Goal: Check status: Check status

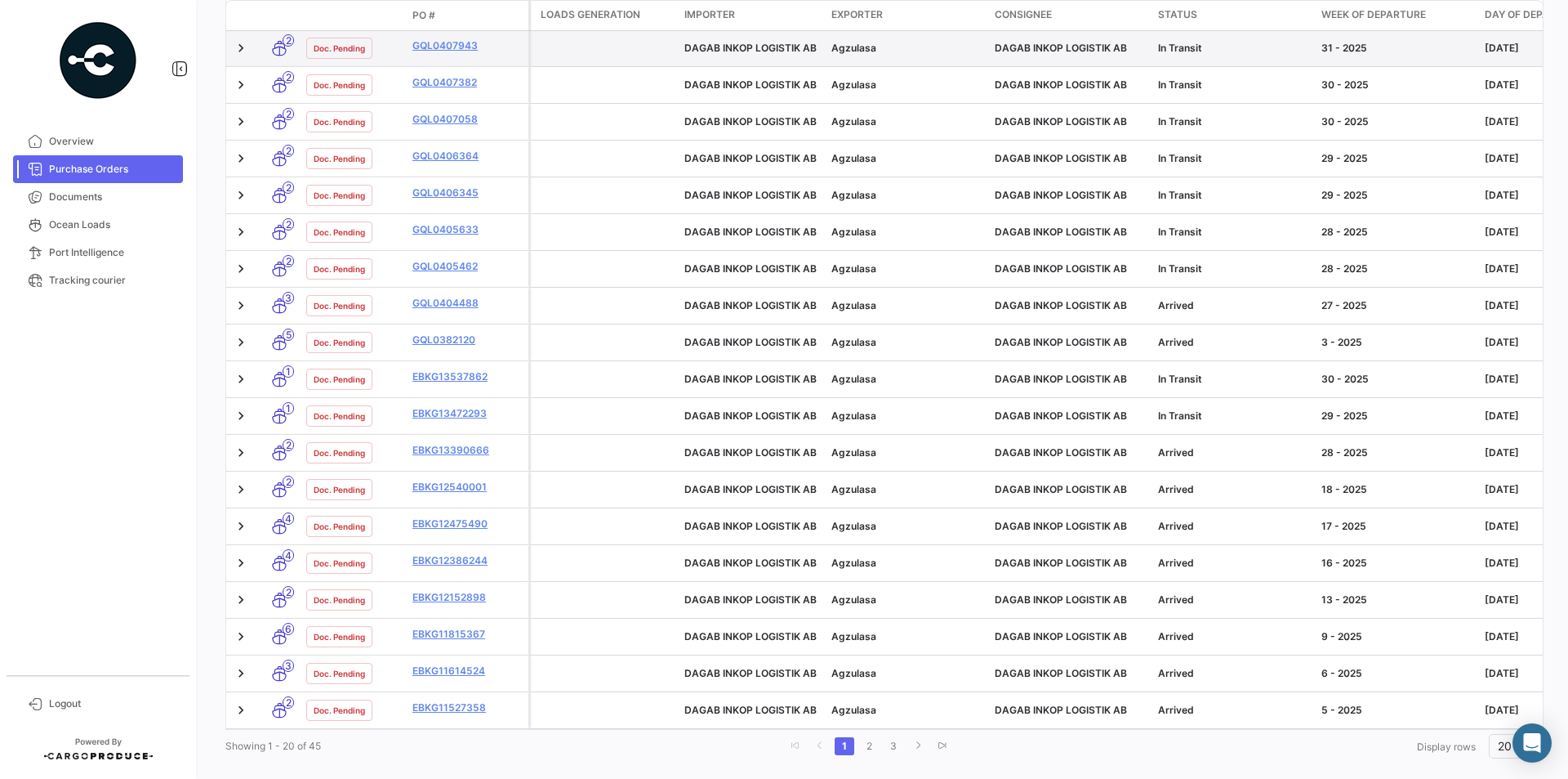
scroll to position [448, 0]
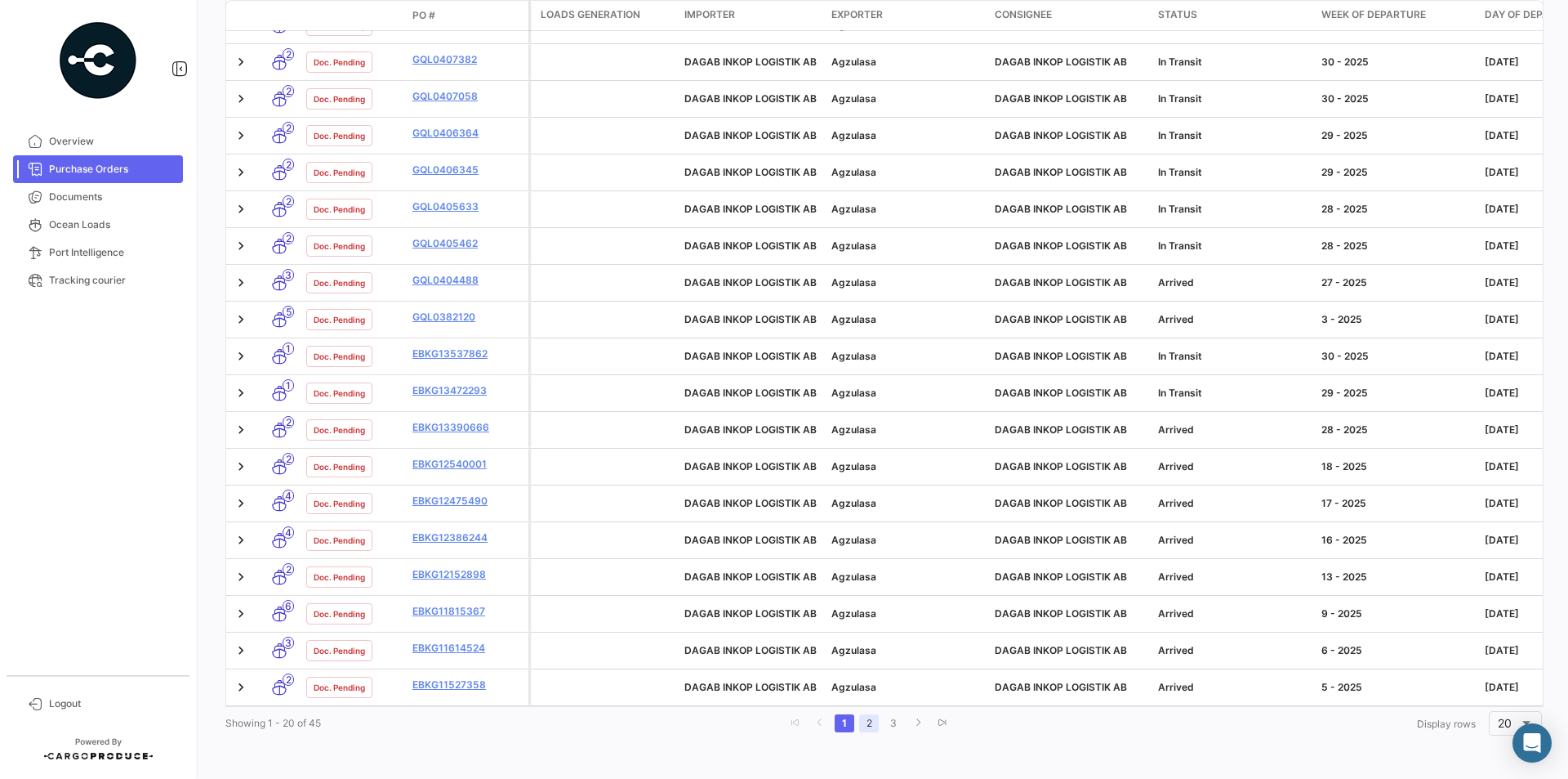
click at [866, 723] on link "2" at bounding box center [868, 723] width 19 height 18
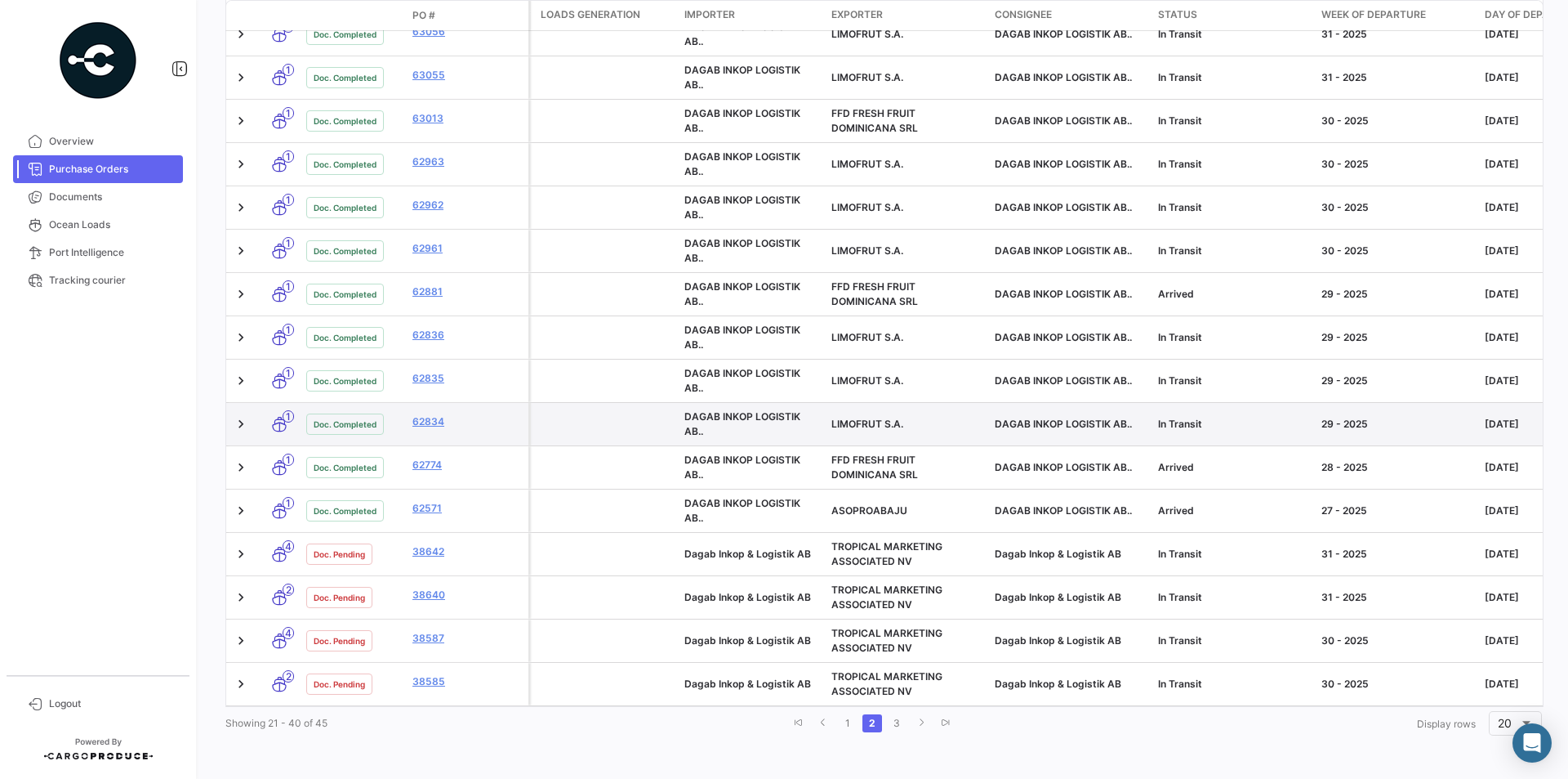
scroll to position [572, 0]
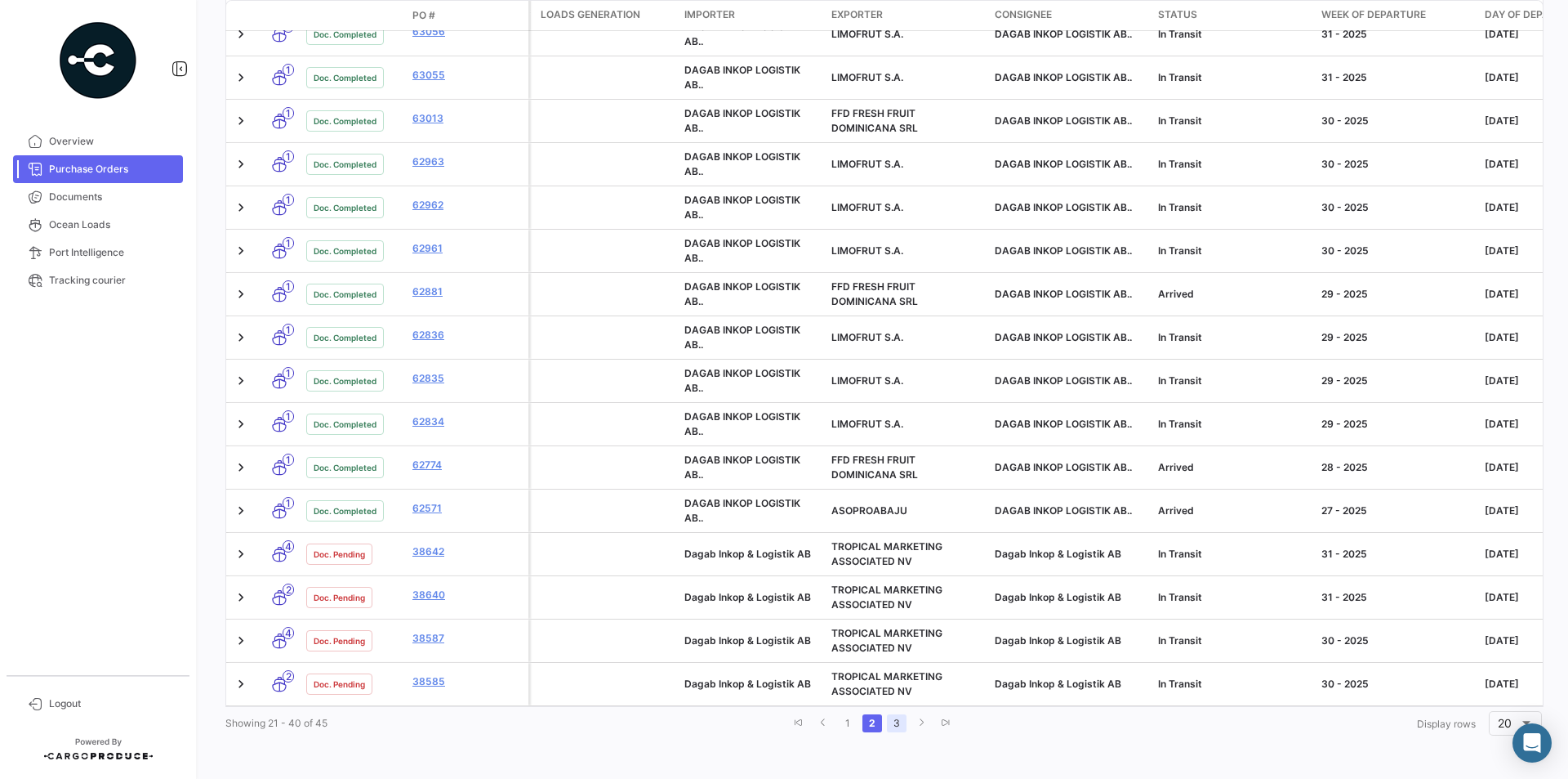
click at [897, 725] on link "3" at bounding box center [896, 723] width 19 height 18
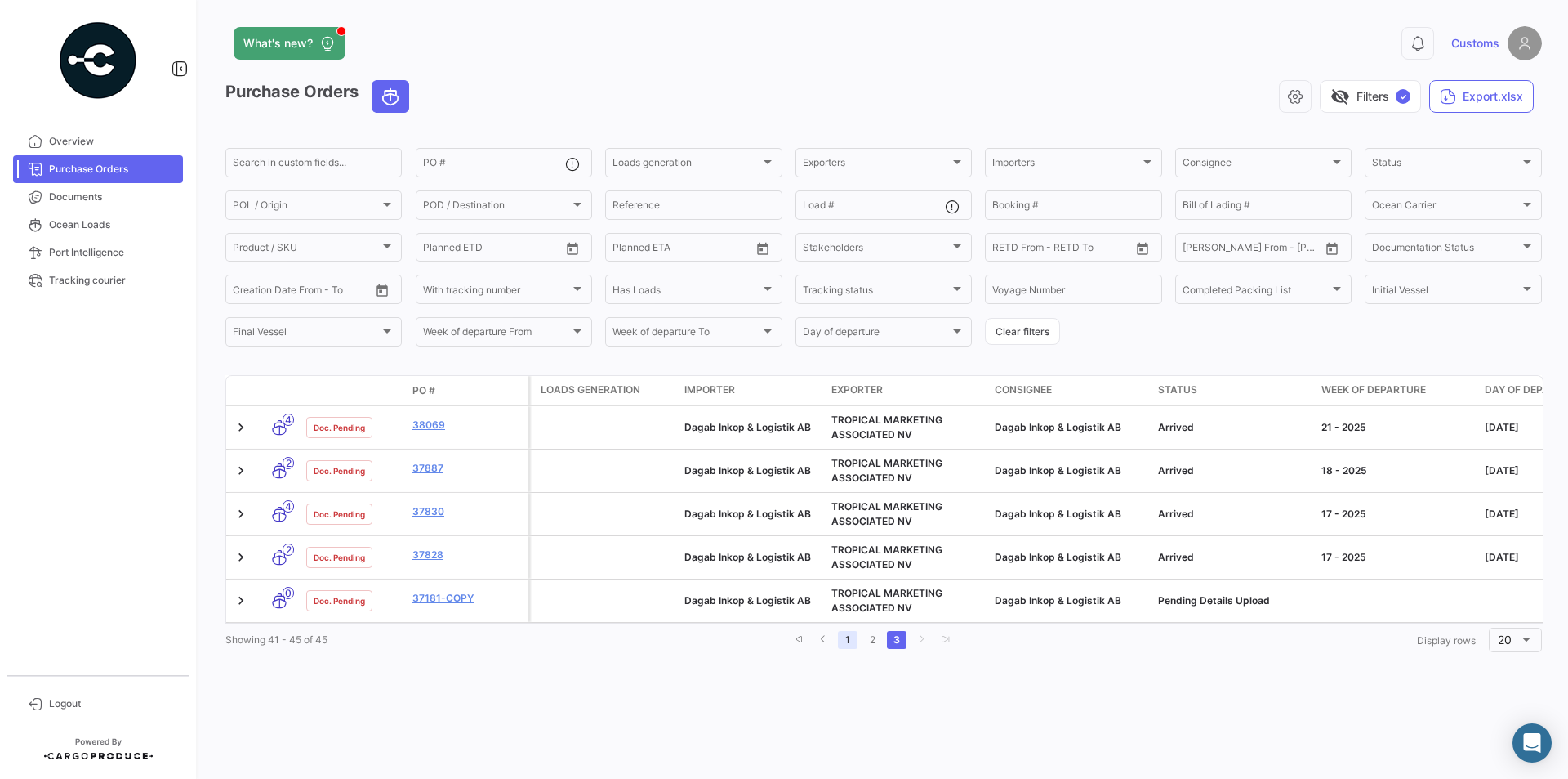
click at [846, 648] on link "1" at bounding box center [847, 639] width 19 height 18
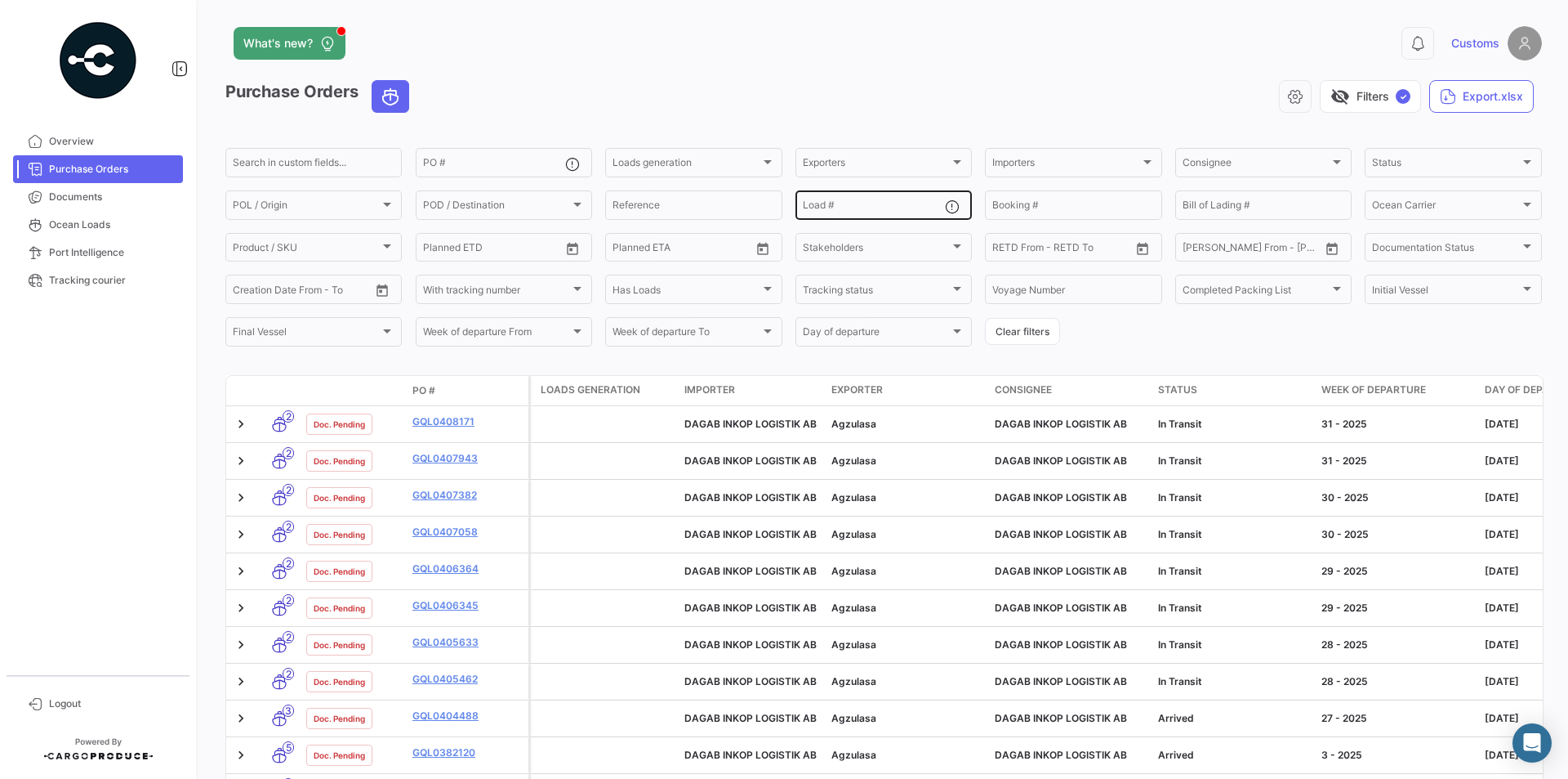
click at [849, 204] on input "Load #" at bounding box center [874, 208] width 142 height 12
paste input "HLBU6072912"
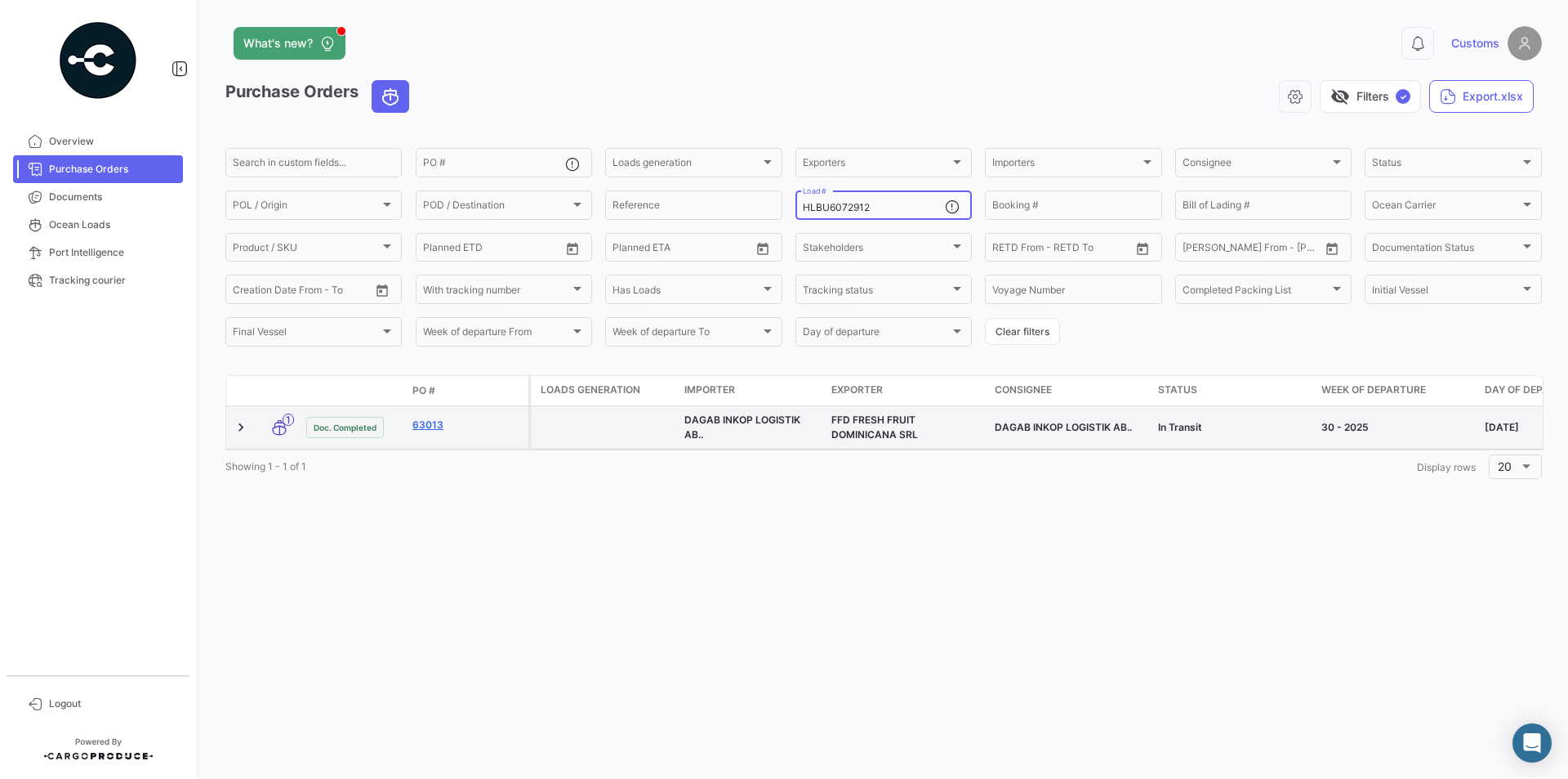
type input "HLBU6072912"
click at [432, 427] on link "63013" at bounding box center [467, 425] width 110 height 15
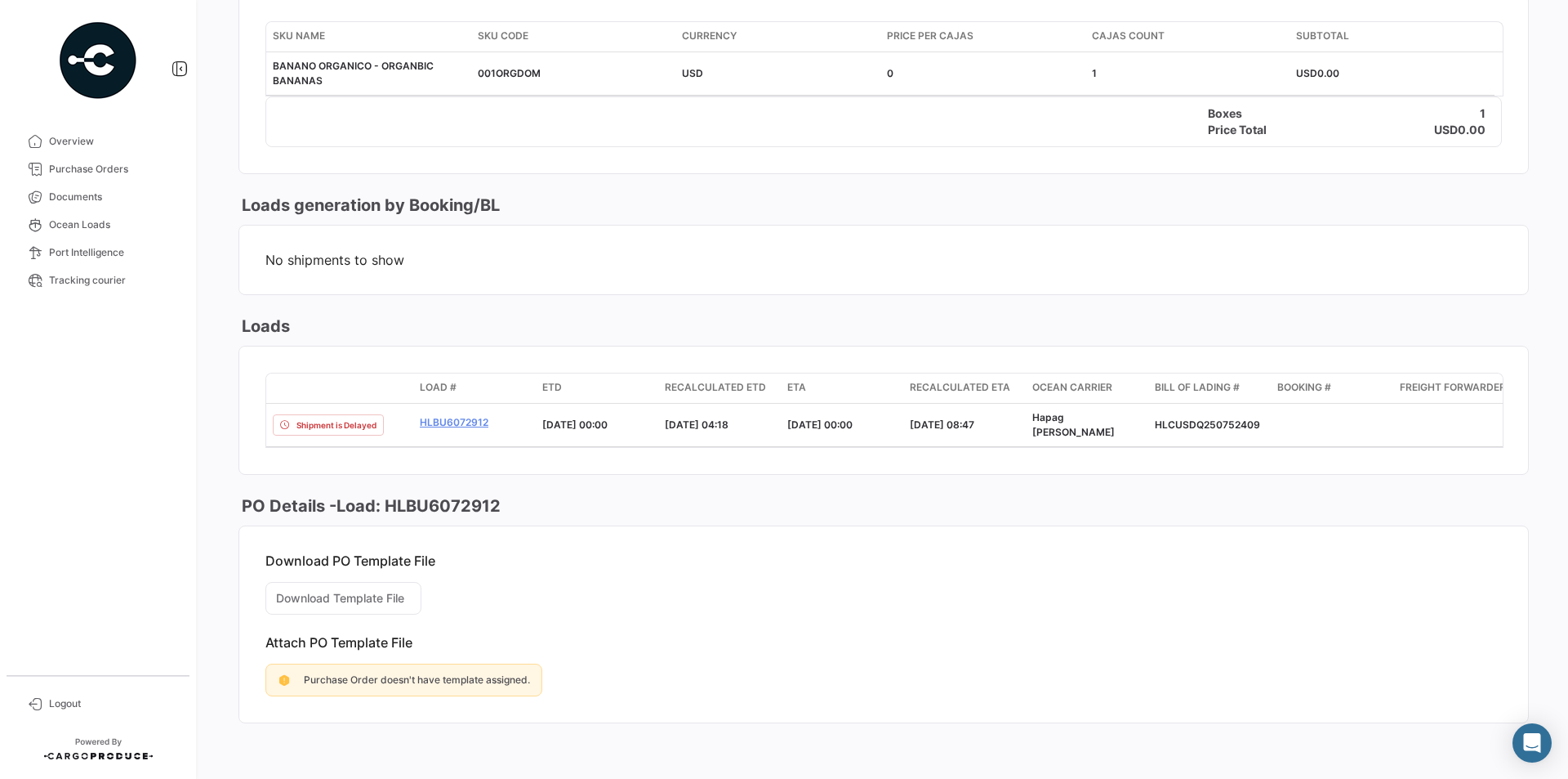
scroll to position [656, 0]
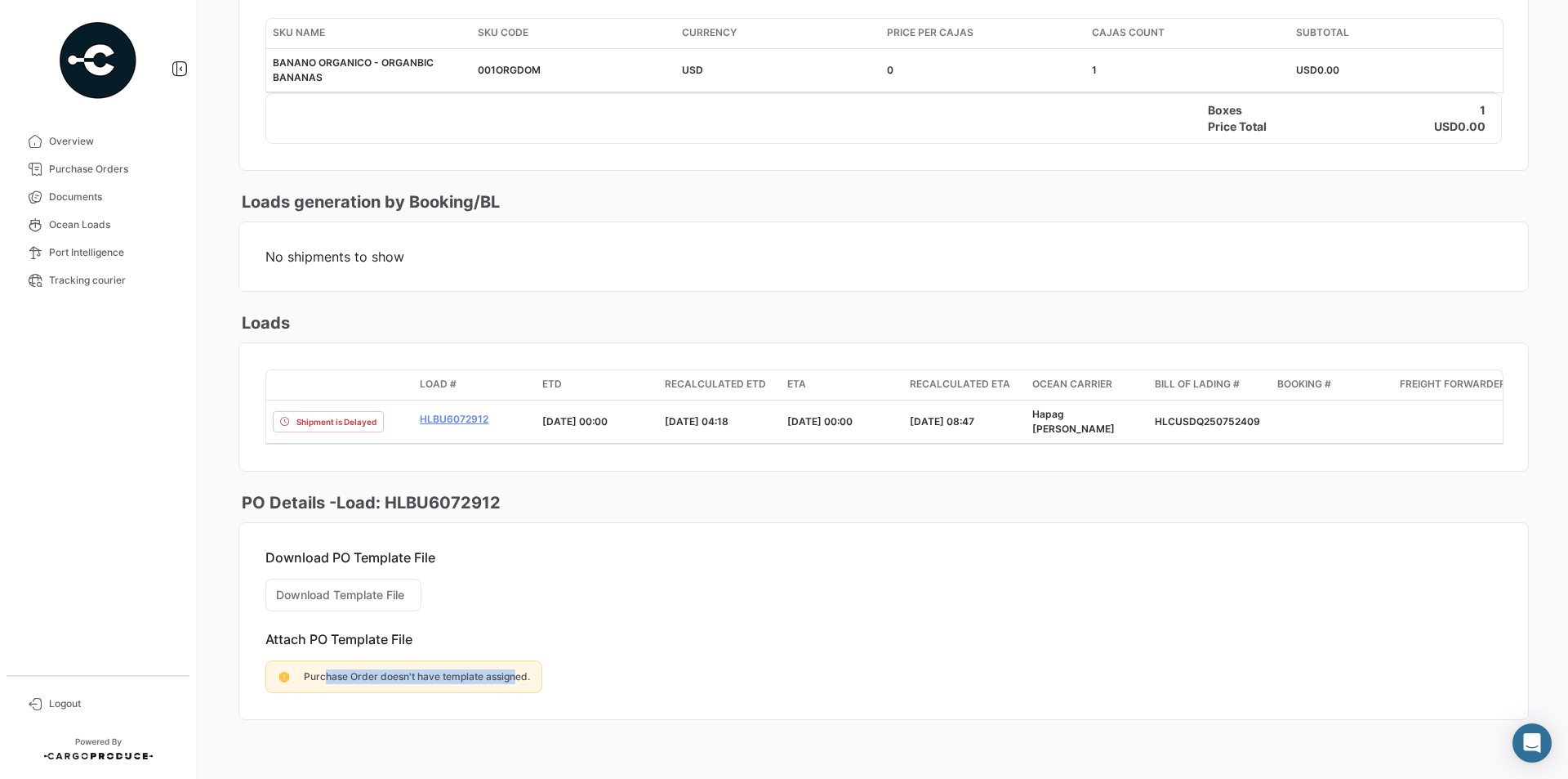
drag, startPoint x: 326, startPoint y: 674, endPoint x: 514, endPoint y: 676, distance: 188.0
click at [515, 676] on span "Purchase Order doesn't have template assigned." at bounding box center [416, 676] width 227 height 13
click at [474, 678] on span "Purchase Order doesn't have template assigned." at bounding box center [416, 676] width 227 height 13
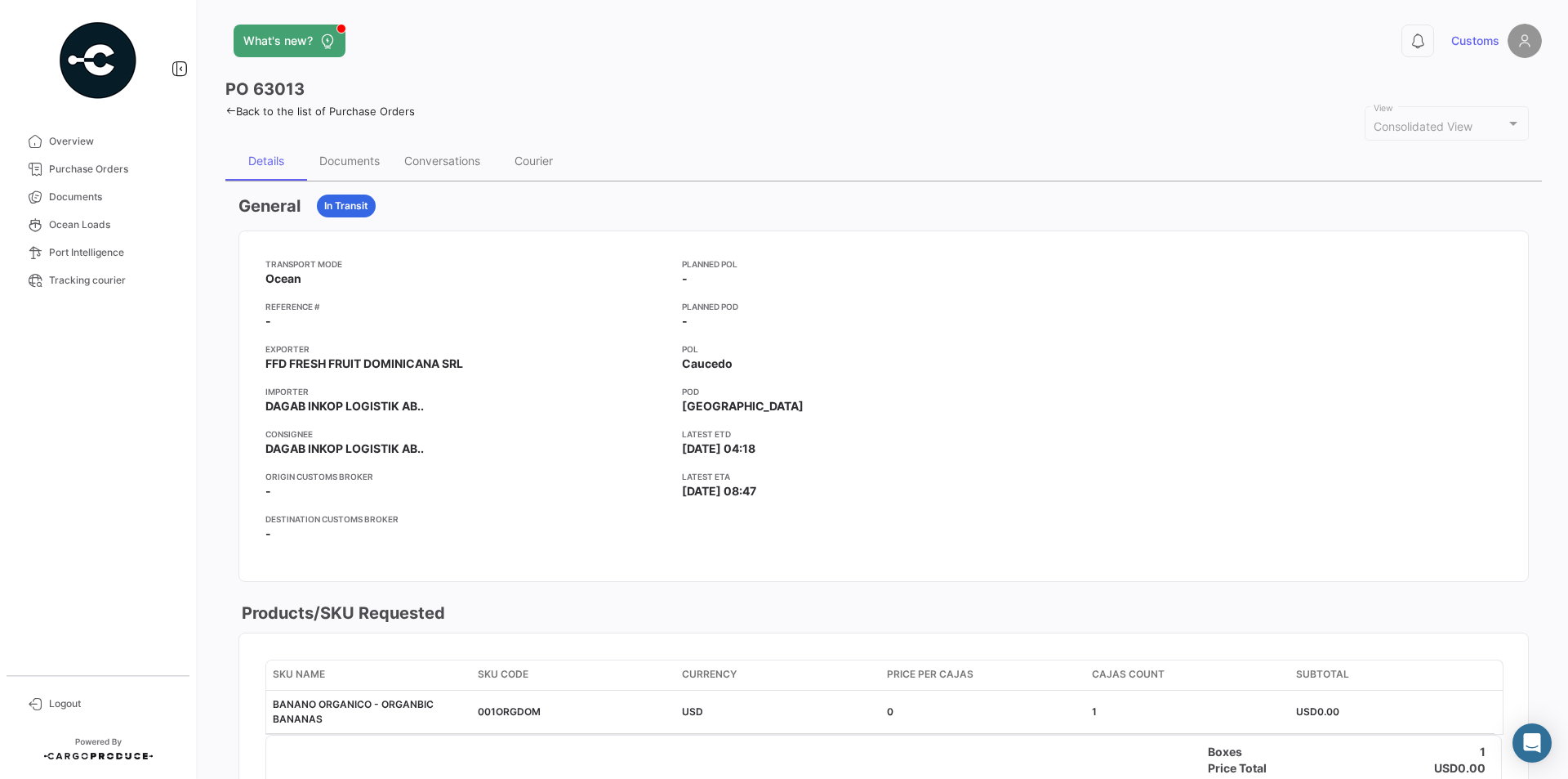
scroll to position [0, 0]
click at [1422, 145] on div "Details Documents Conversations Courier" at bounding box center [884, 163] width 1316 height 39
click at [362, 163] on div "Documents" at bounding box center [350, 163] width 60 height 14
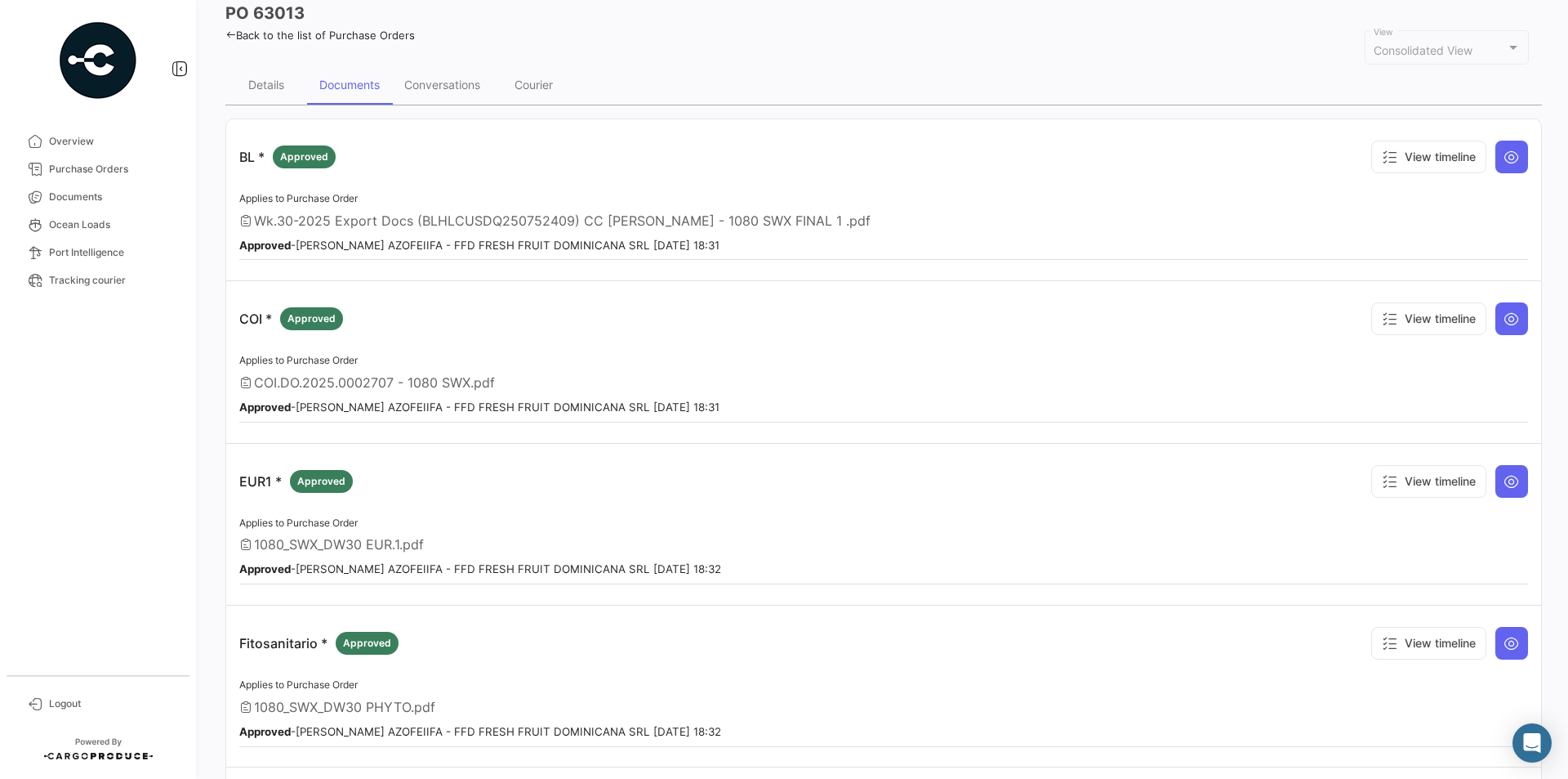
scroll to position [77, 0]
click at [1509, 154] on icon at bounding box center [1512, 159] width 17 height 17
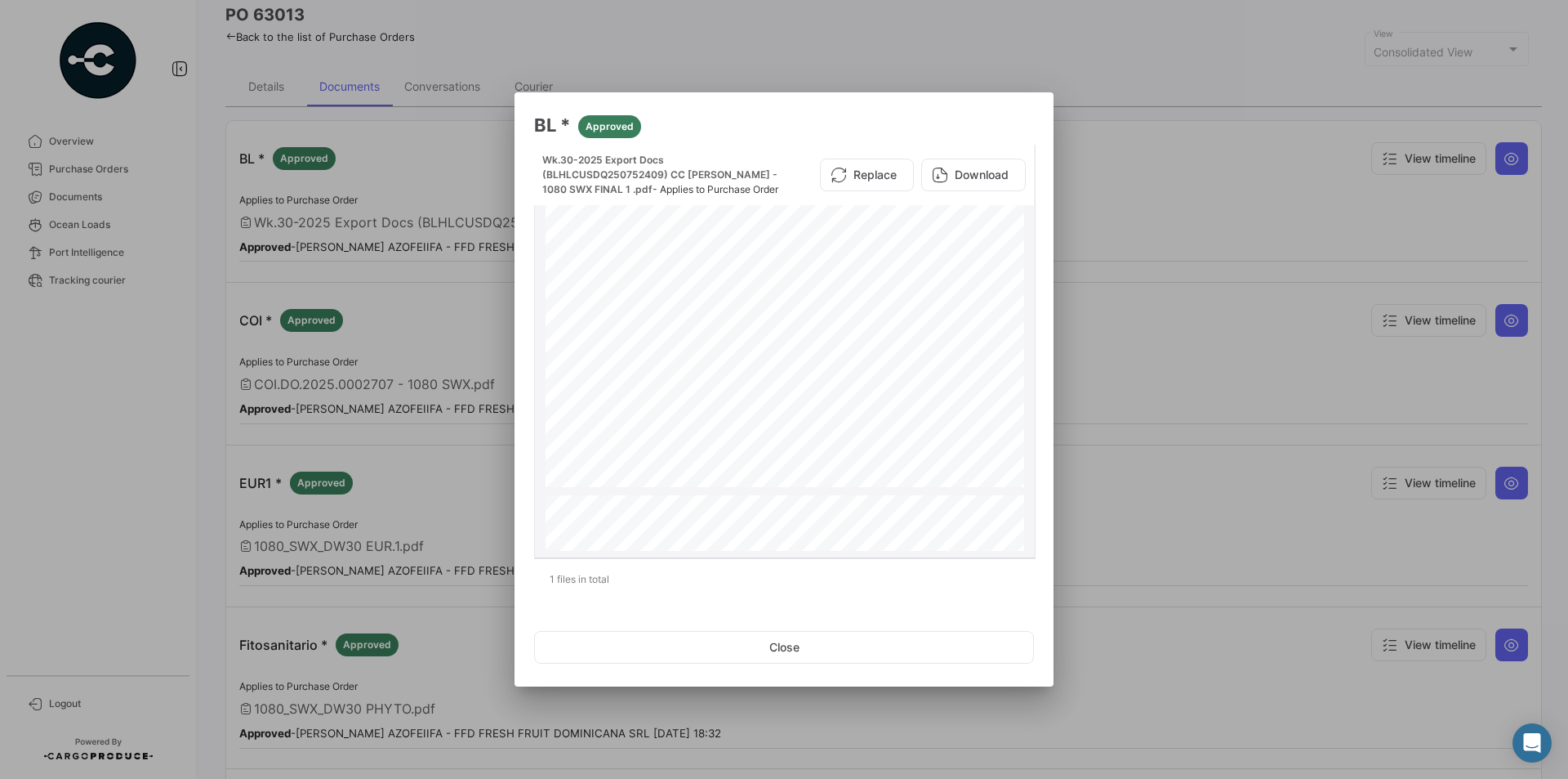
scroll to position [0, 0]
click at [764, 648] on button "Close" at bounding box center [784, 647] width 500 height 33
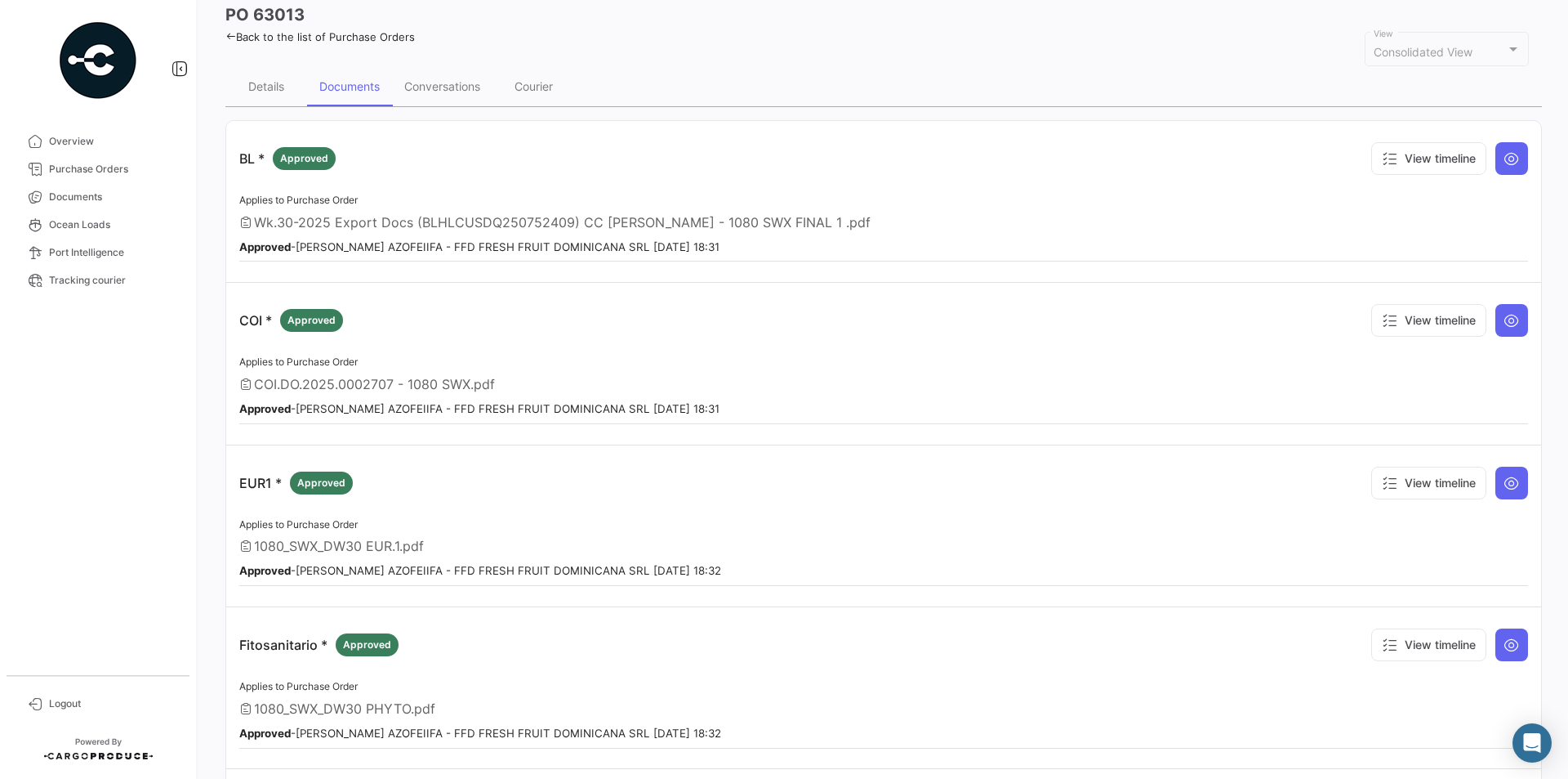
drag, startPoint x: 304, startPoint y: 389, endPoint x: 476, endPoint y: 384, distance: 172.1
click at [476, 384] on span "COI.DO.2025.0002707 - 1080 SWX.pdf" at bounding box center [375, 384] width 241 height 17
click at [442, 383] on span "COI.DO.2025.0002707 - 1080 SWX.pdf" at bounding box center [375, 384] width 241 height 17
click at [1509, 317] on icon at bounding box center [1512, 320] width 17 height 17
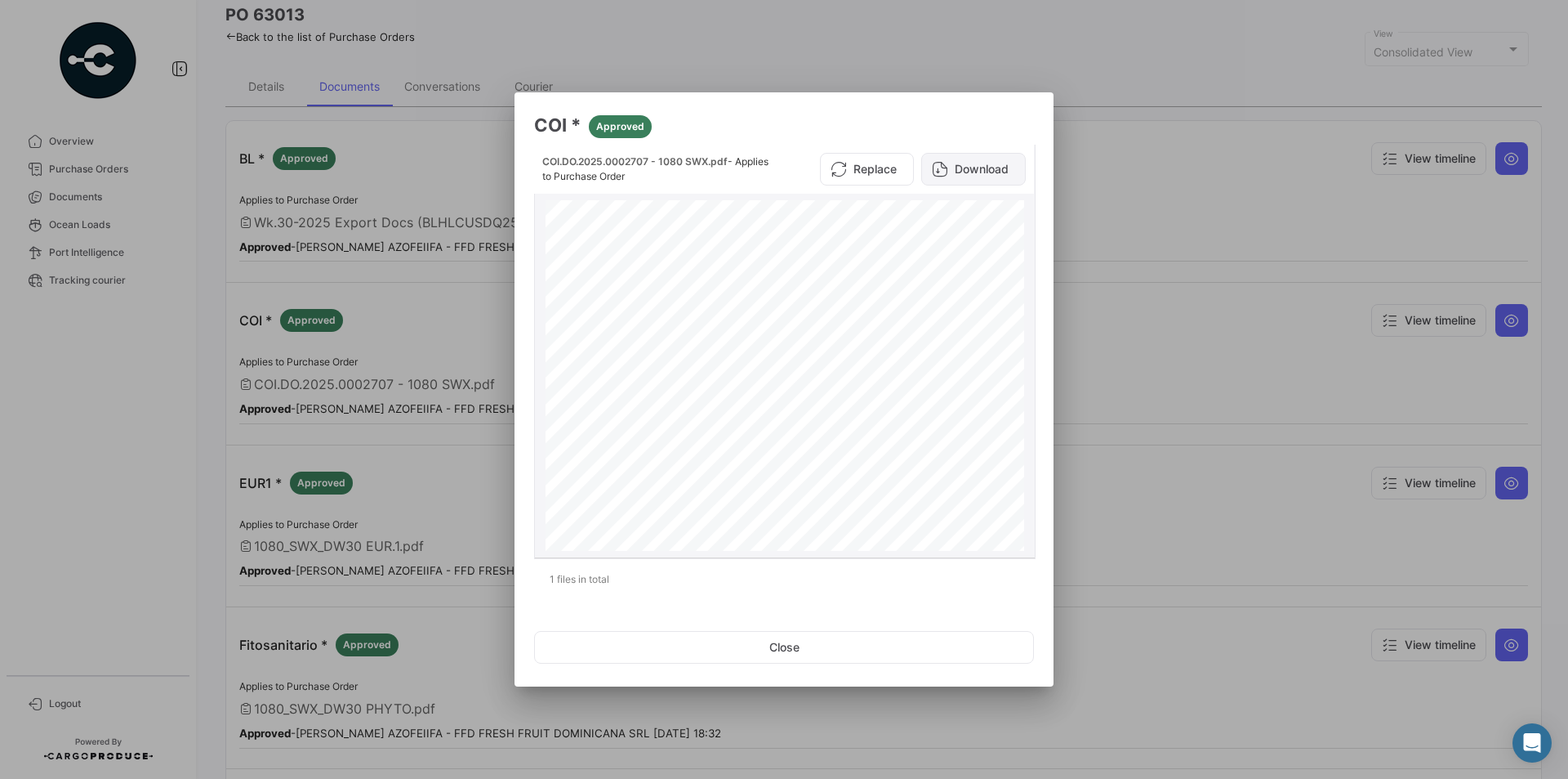
click at [949, 167] on button "Download" at bounding box center [973, 169] width 105 height 33
click at [1109, 287] on div at bounding box center [784, 389] width 1568 height 779
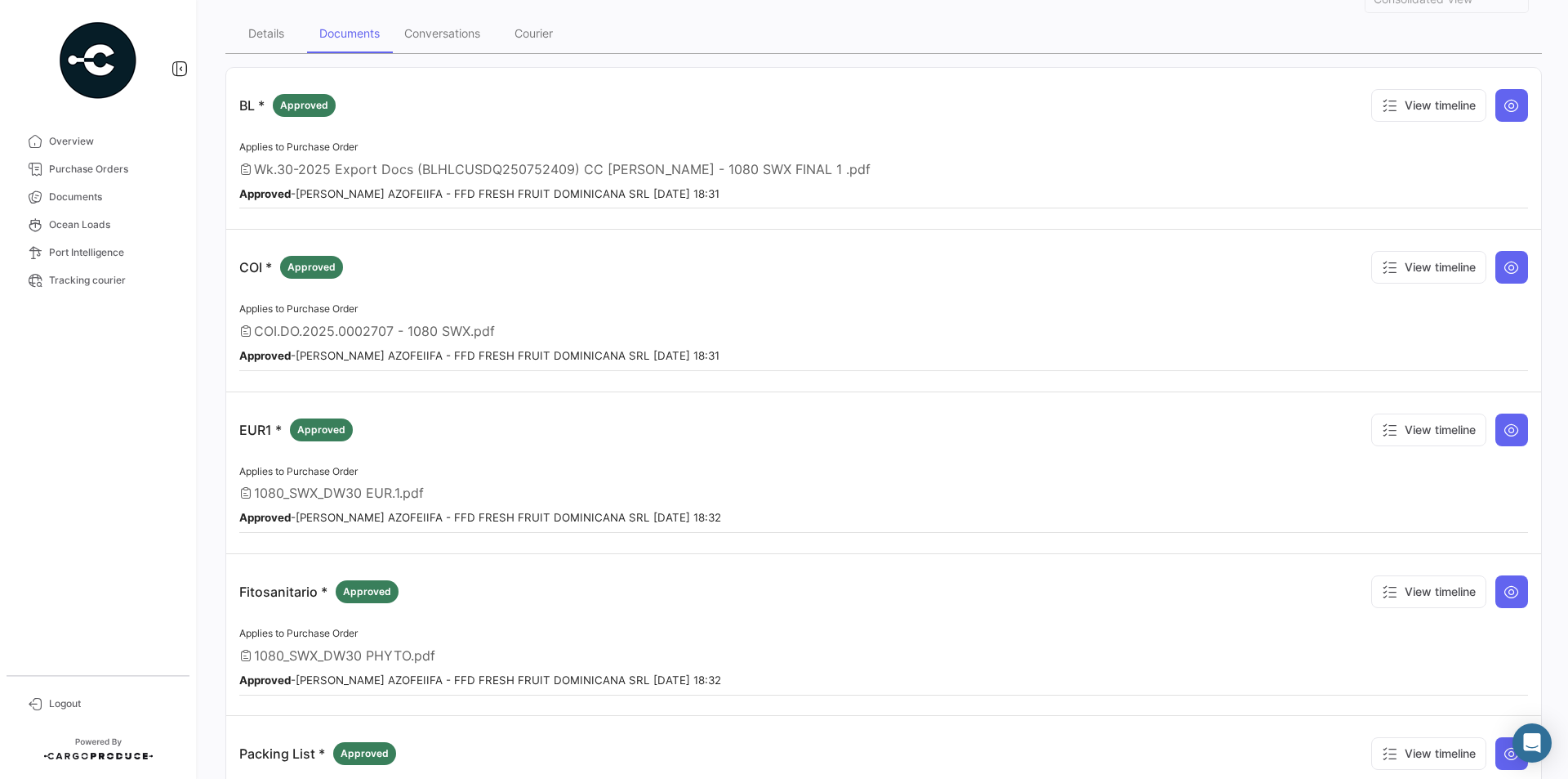
scroll to position [158, 0]
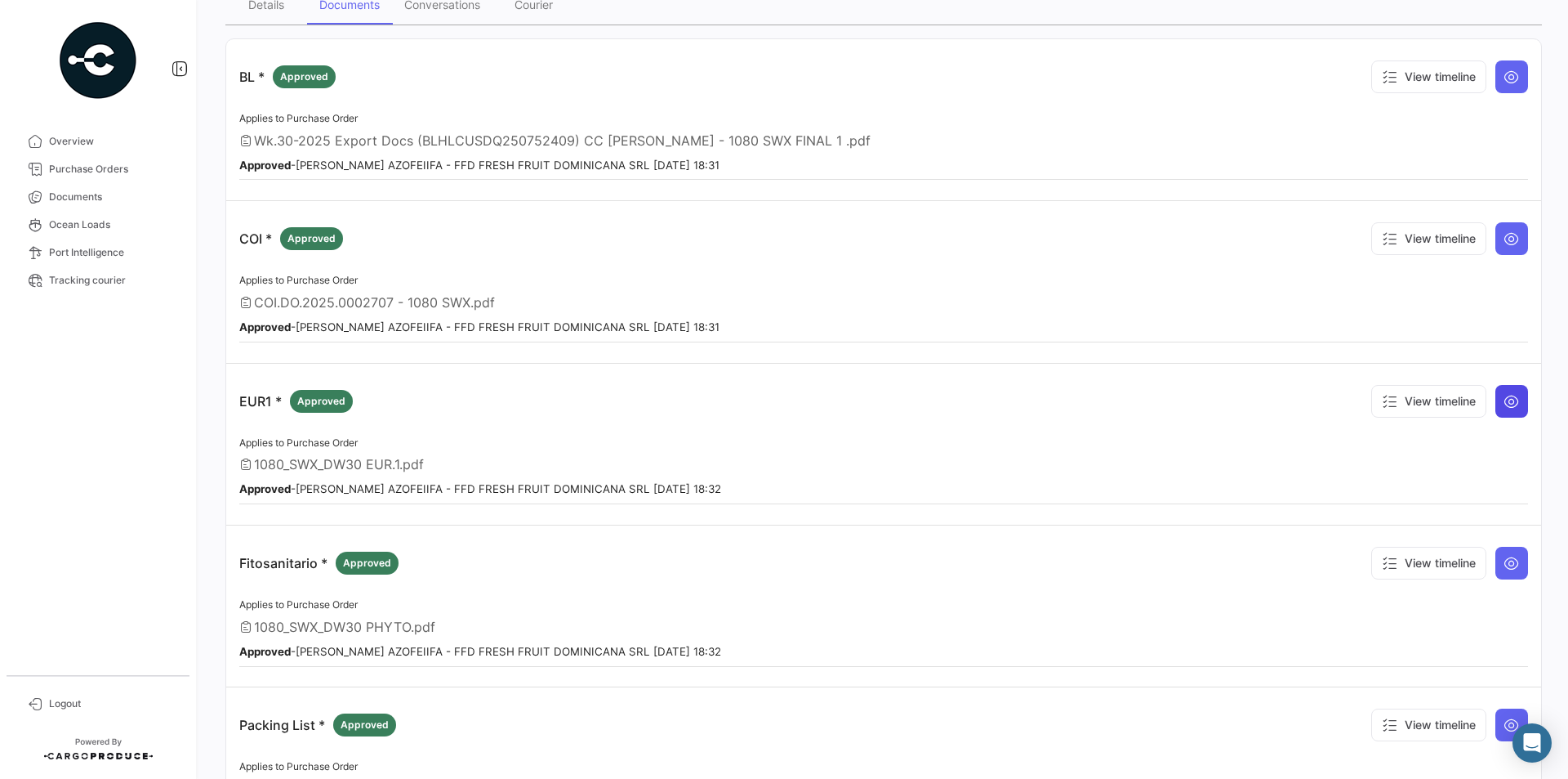
click at [1504, 401] on icon at bounding box center [1512, 402] width 17 height 17
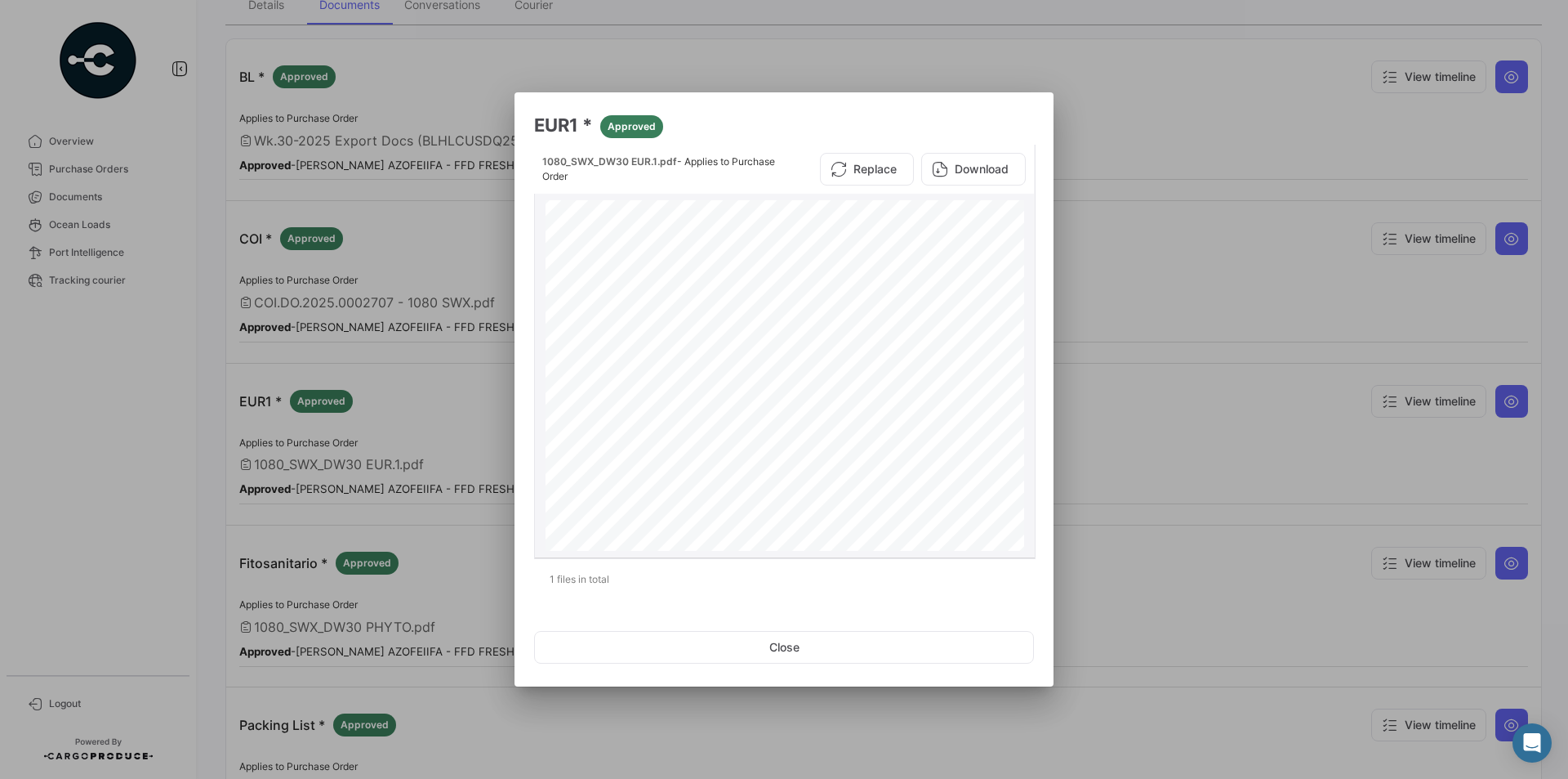
scroll to position [0, 0]
click at [1083, 254] on div at bounding box center [784, 389] width 1568 height 779
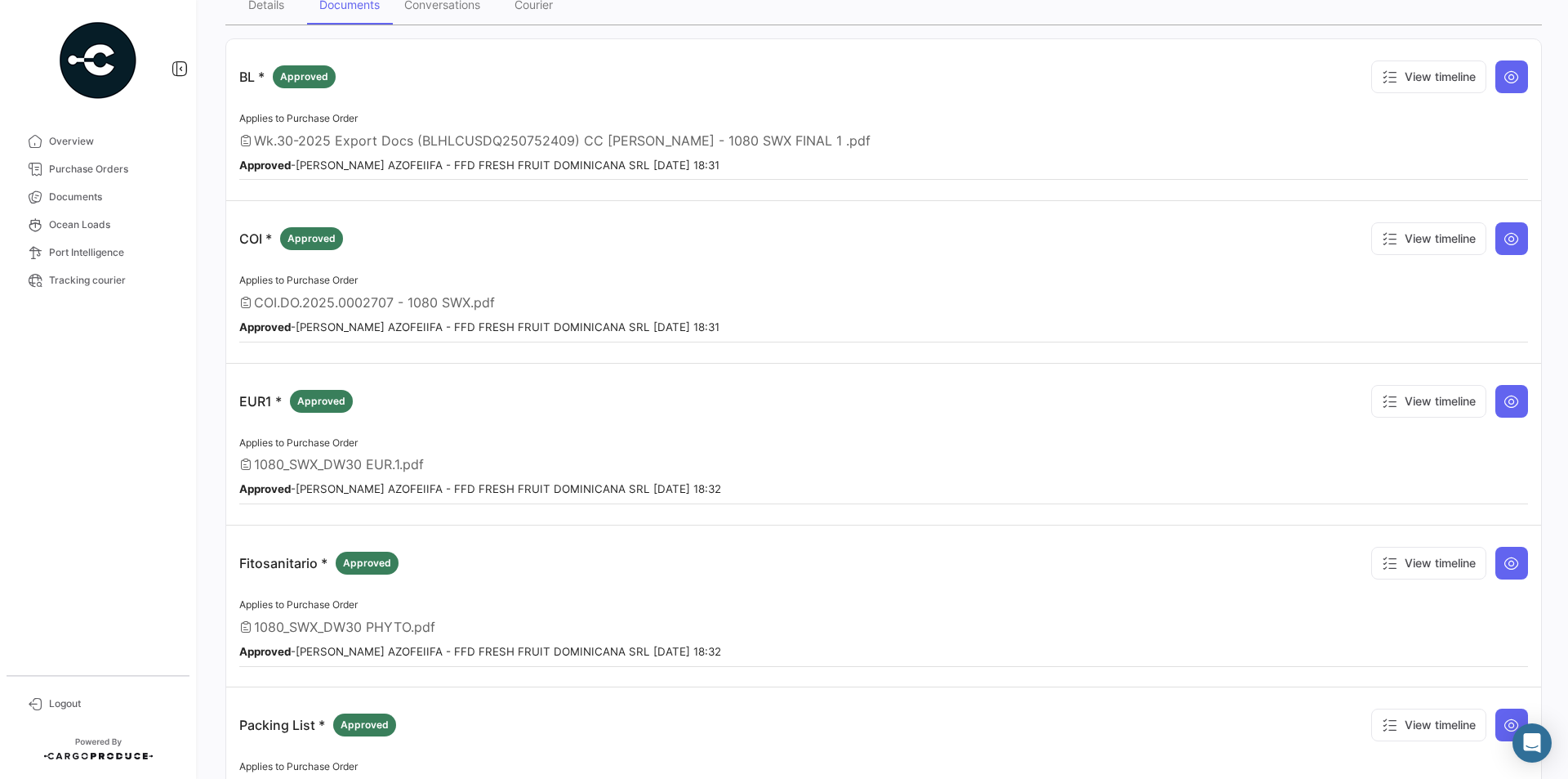
scroll to position [322, 0]
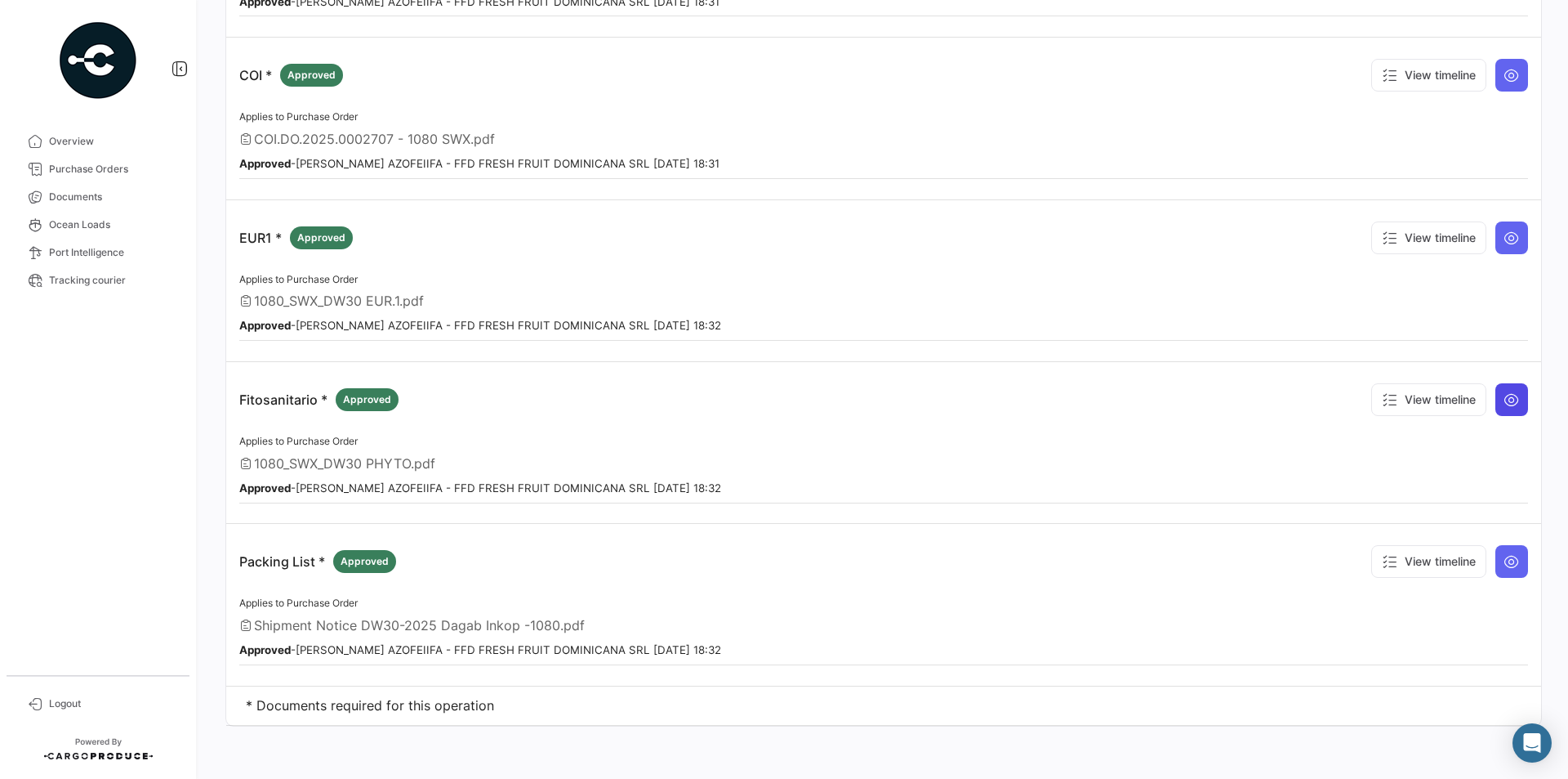
click at [1504, 402] on icon at bounding box center [1512, 400] width 17 height 17
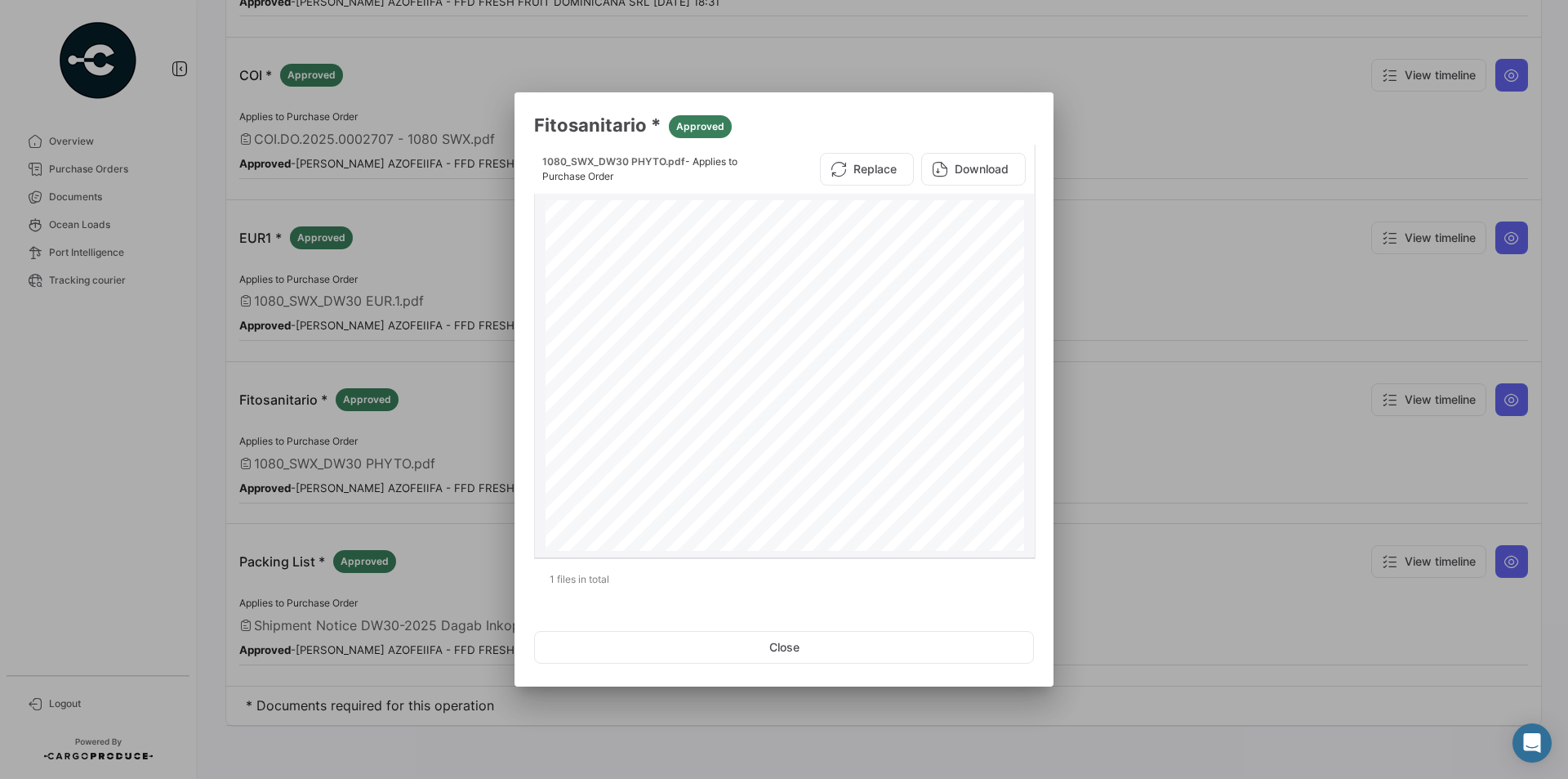
scroll to position [335, 0]
drag, startPoint x: 619, startPoint y: 445, endPoint x: 697, endPoint y: 445, distance: 78.0
click at [697, 445] on div "No. DOPC-CZZ54G38T1P24Z [GEOGRAPHIC_DATA] PHYTOSANITARY CERTIFICATE Departament…" at bounding box center [784, 204] width 478 height 678
click at [648, 443] on span "Place of Issue" at bounding box center [605, 423] width 120 height 83
drag, startPoint x: 647, startPoint y: 448, endPoint x: 685, endPoint y: 448, distance: 38.0
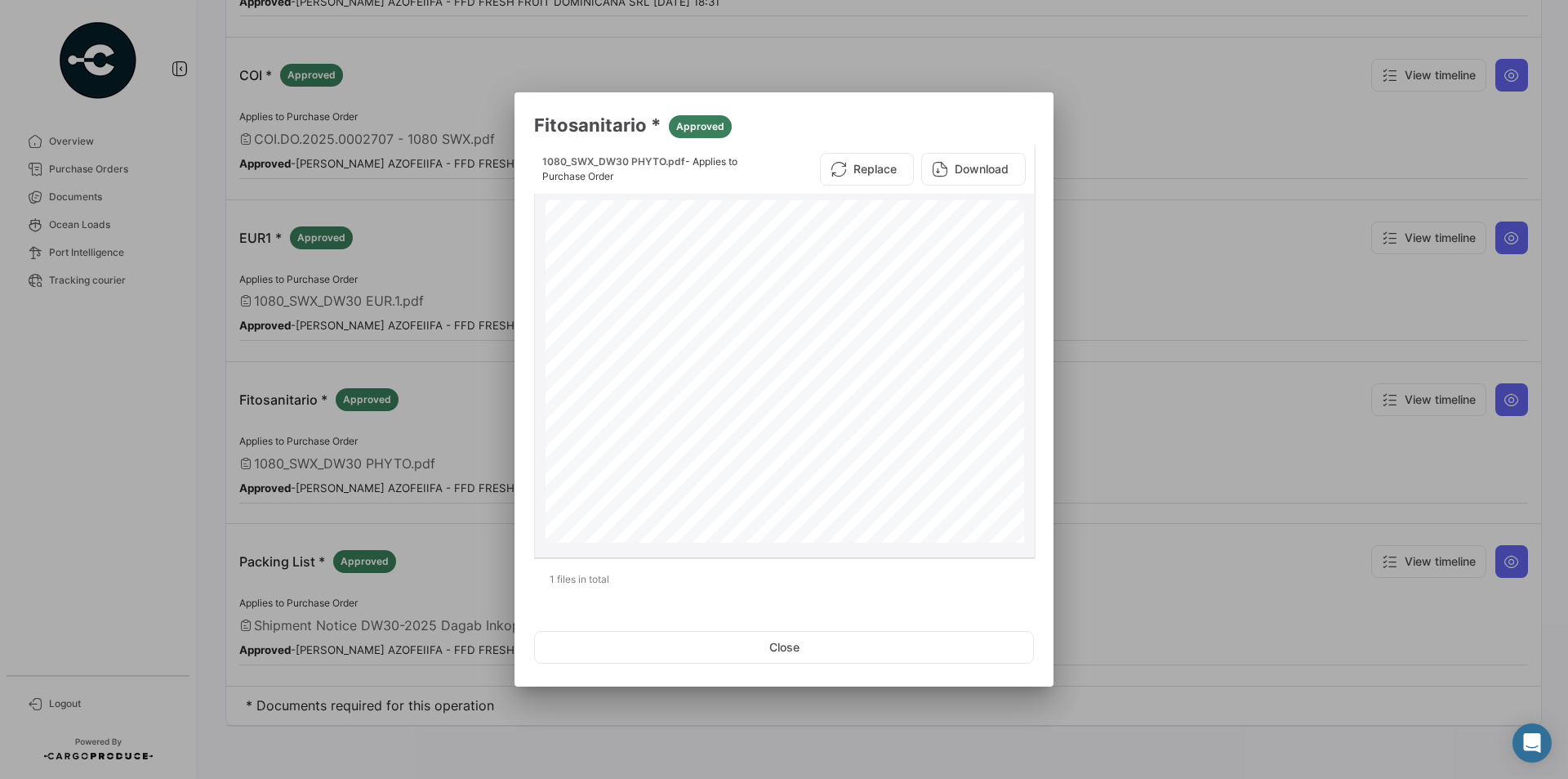
click at [685, 448] on div "No. DOPC-CZZ54G38T1P24Z [GEOGRAPHIC_DATA] PHYTOSANITARY CERTIFICATE Departament…" at bounding box center [784, 204] width 478 height 678
drag, startPoint x: 652, startPoint y: 446, endPoint x: 628, endPoint y: 446, distance: 24.0
click at [628, 446] on div "No. DOPC-CZZ54G38T1P24Z [GEOGRAPHIC_DATA] PHYTOSANITARY CERTIFICATE Departament…" at bounding box center [784, 204] width 478 height 678
click at [636, 440] on div "No. DOPC-CZZ54G38T1P24Z [GEOGRAPHIC_DATA] PHYTOSANITARY CERTIFICATE Departament…" at bounding box center [784, 204] width 478 height 678
click at [445, 232] on div at bounding box center [784, 389] width 1568 height 779
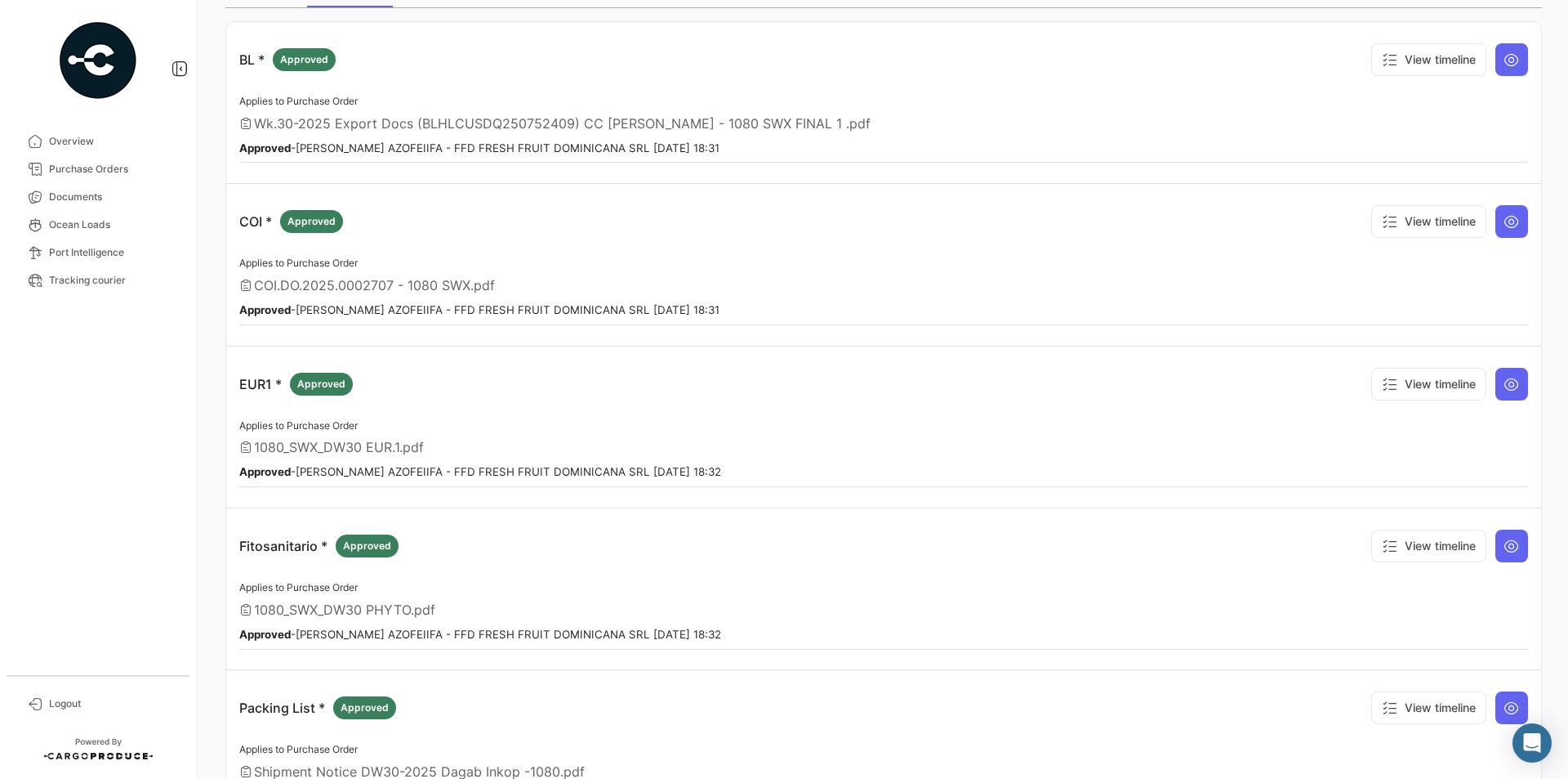
scroll to position [0, 0]
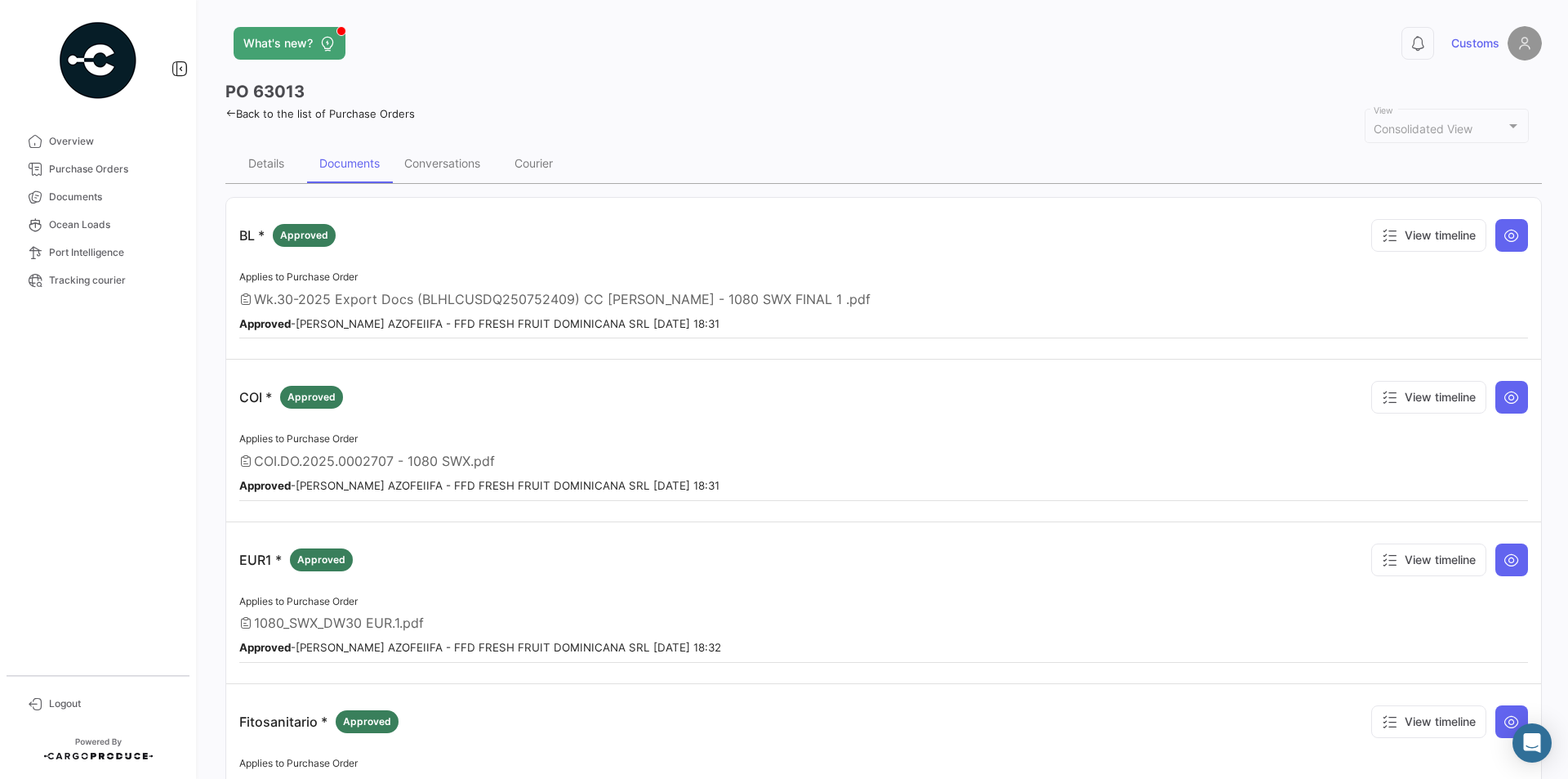
click at [232, 114] on icon at bounding box center [231, 113] width 11 height 11
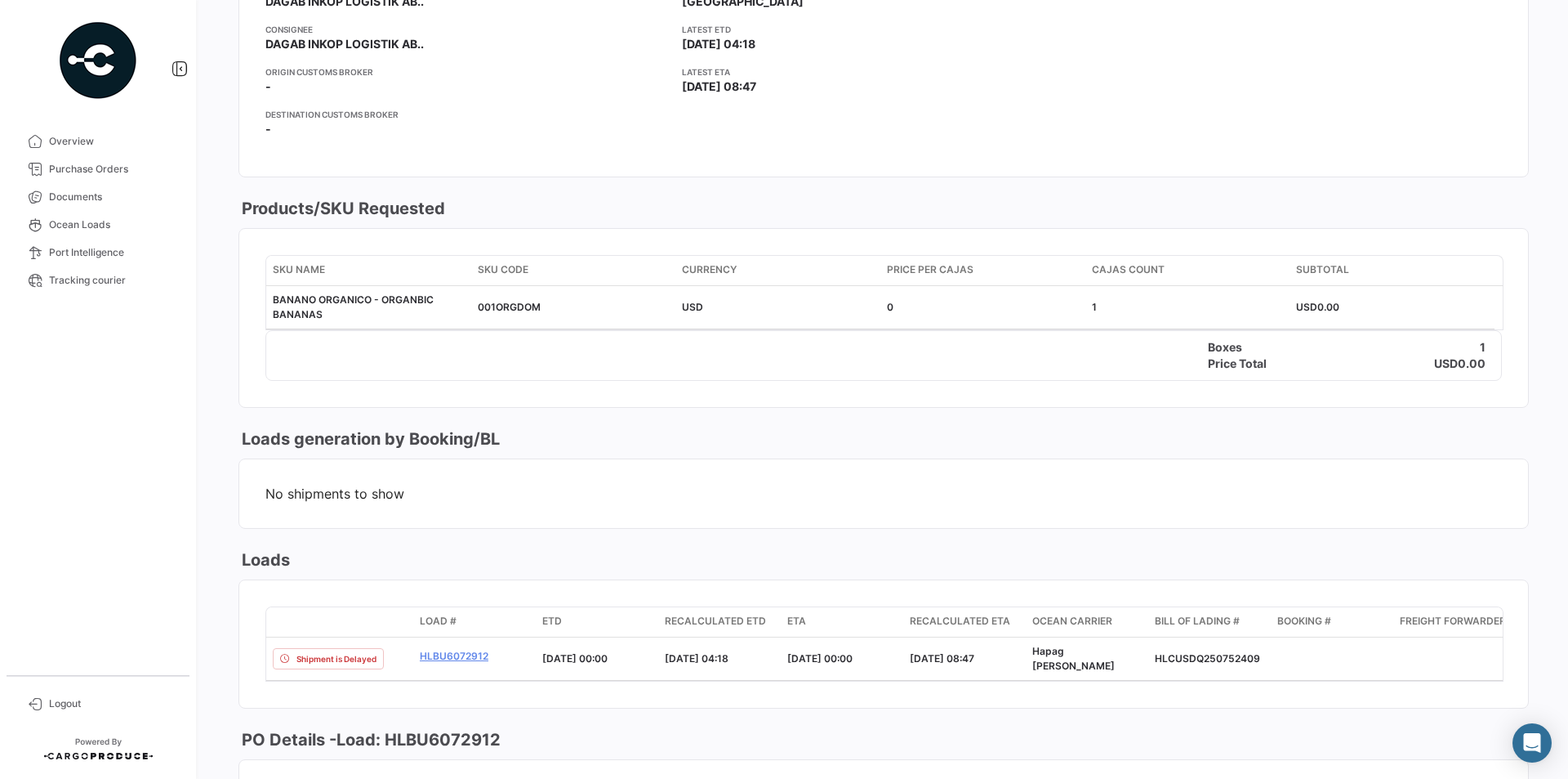
scroll to position [490, 0]
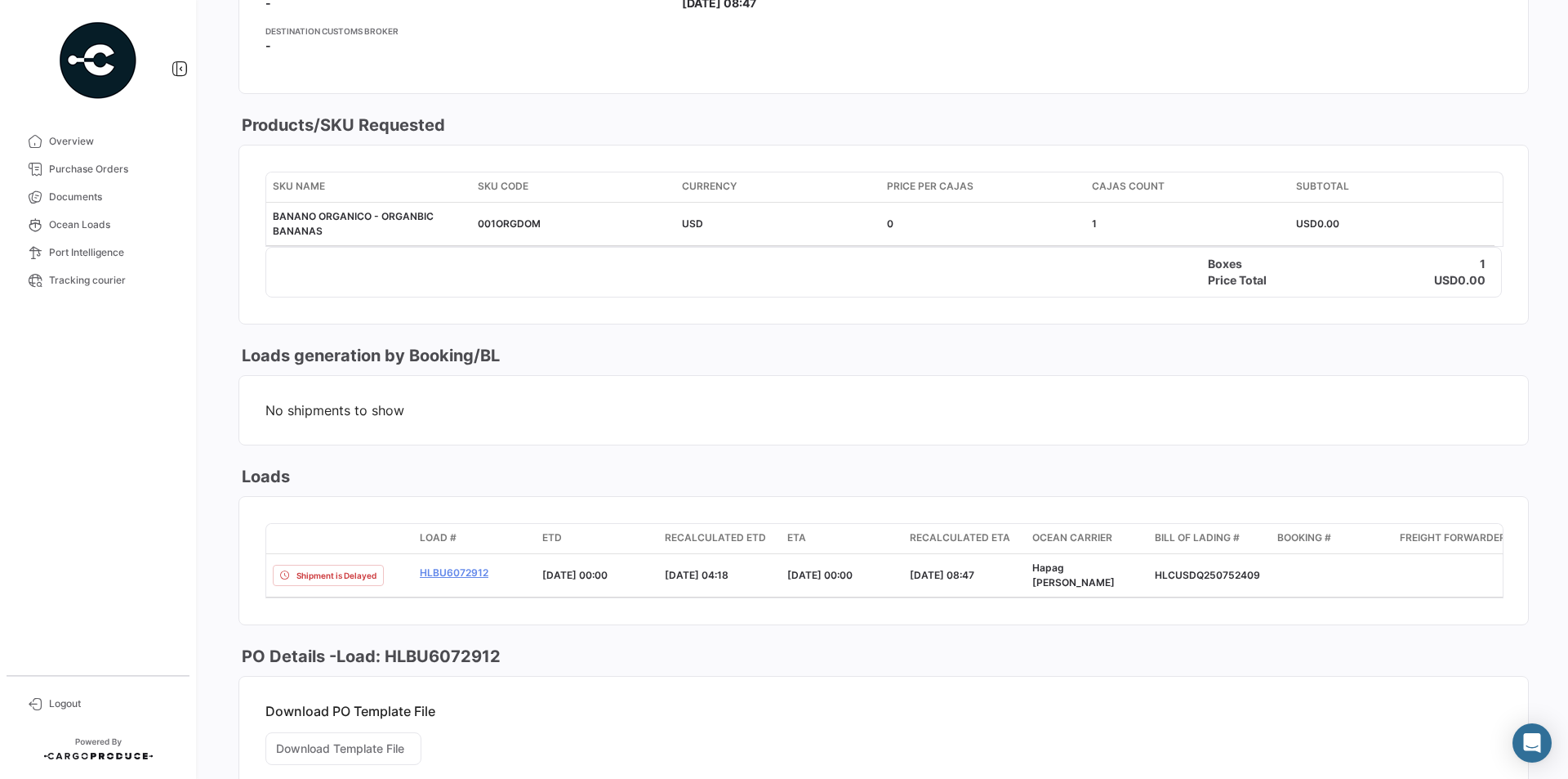
click at [840, 321] on mat-card-content "SKU Name SKU Code Currency Price per Cajas Cajas count Subtotal BANANO ORGANICO…" at bounding box center [883, 234] width 1289 height 178
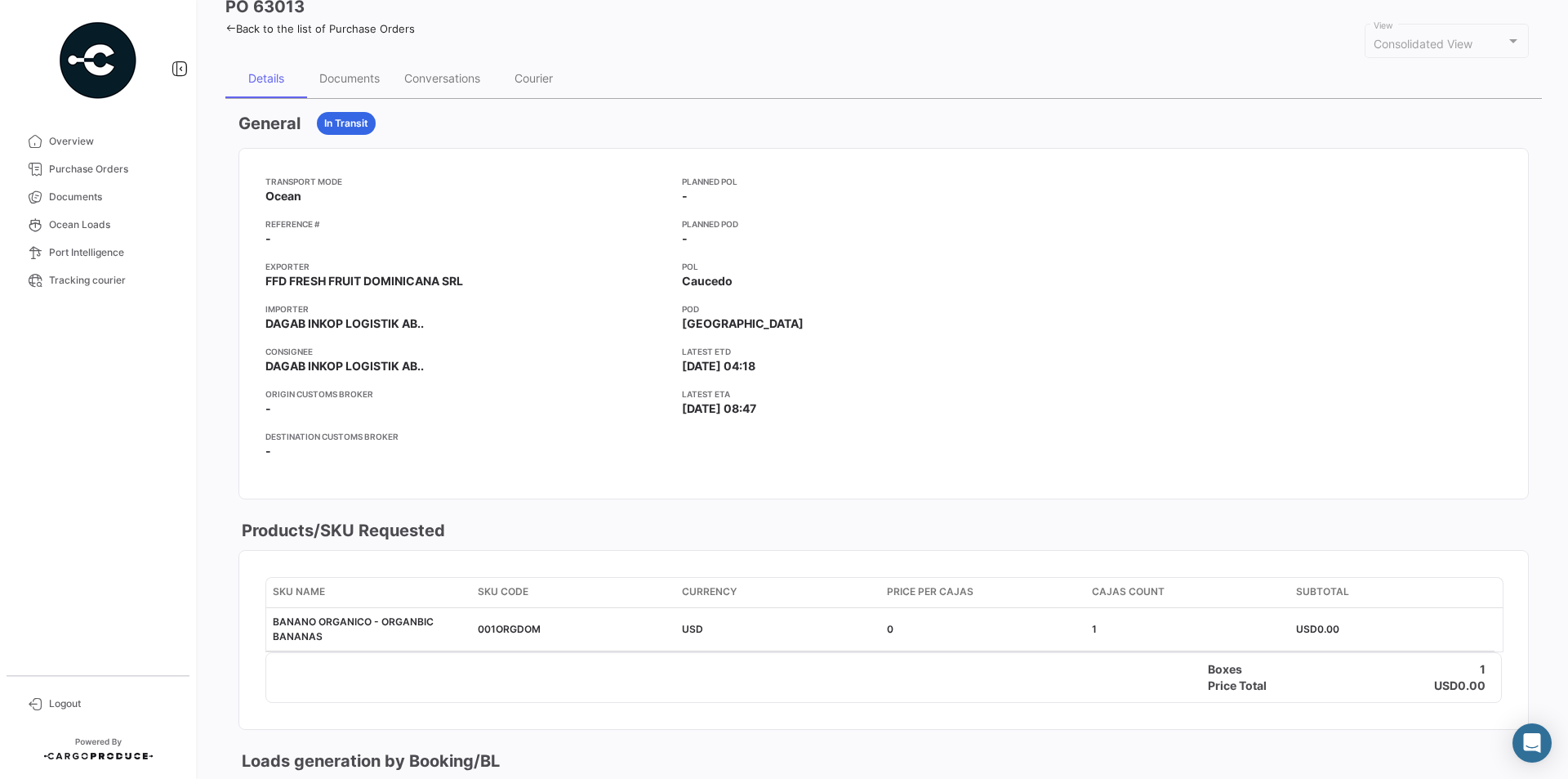
scroll to position [82, 0]
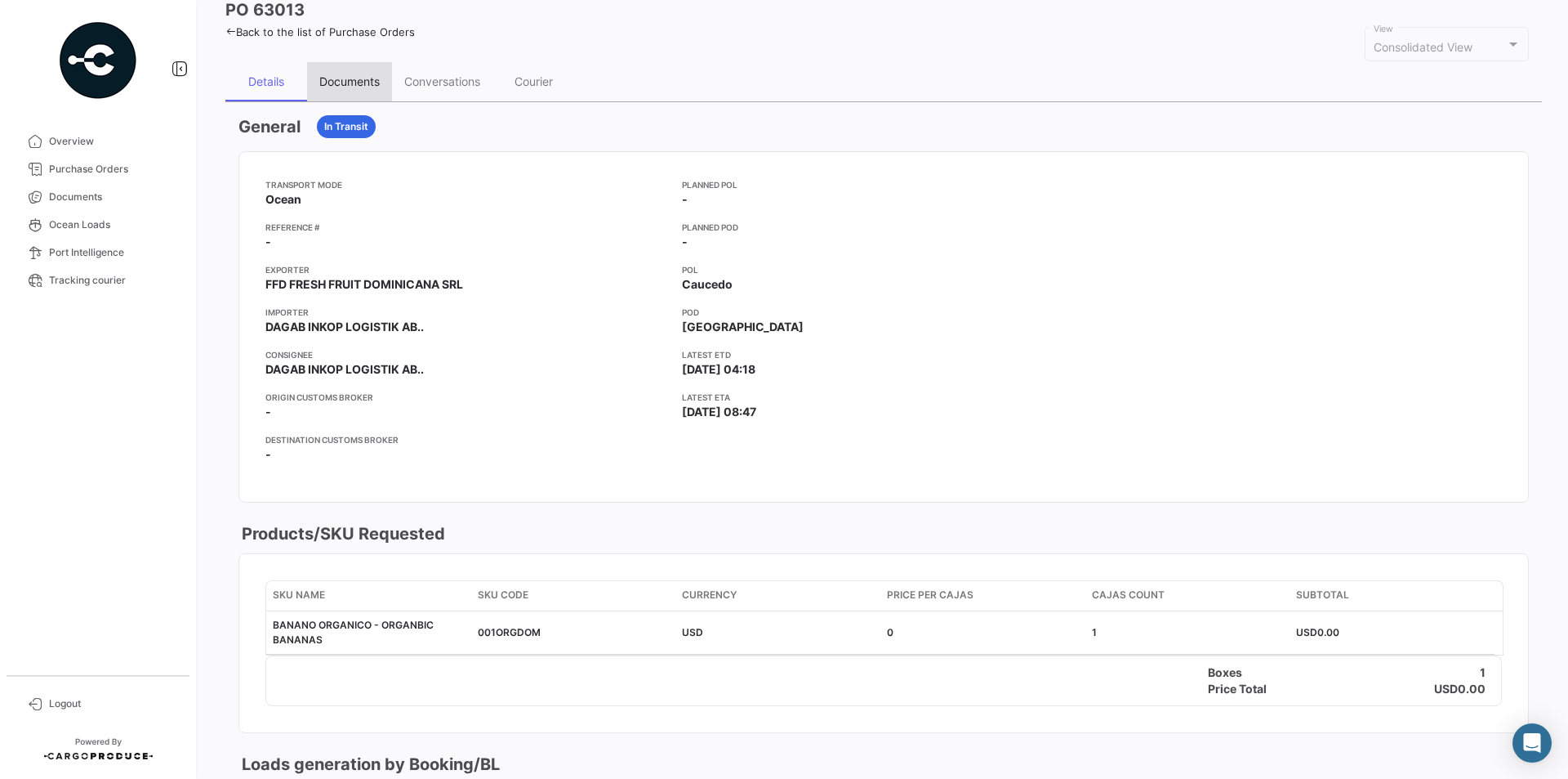
click at [330, 73] on div "Documents" at bounding box center [350, 81] width 85 height 39
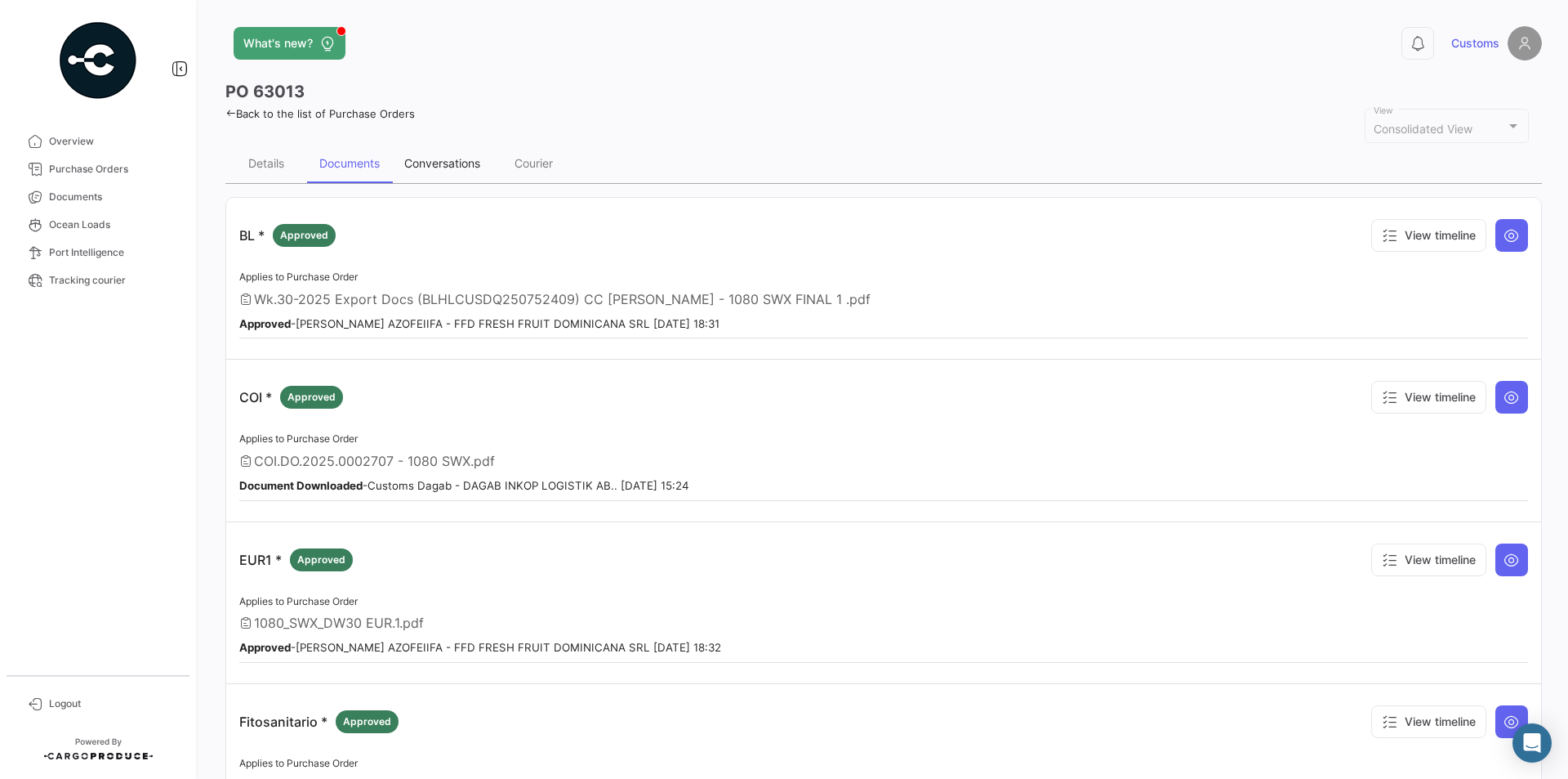
click at [461, 158] on div "Conversations" at bounding box center [442, 163] width 76 height 14
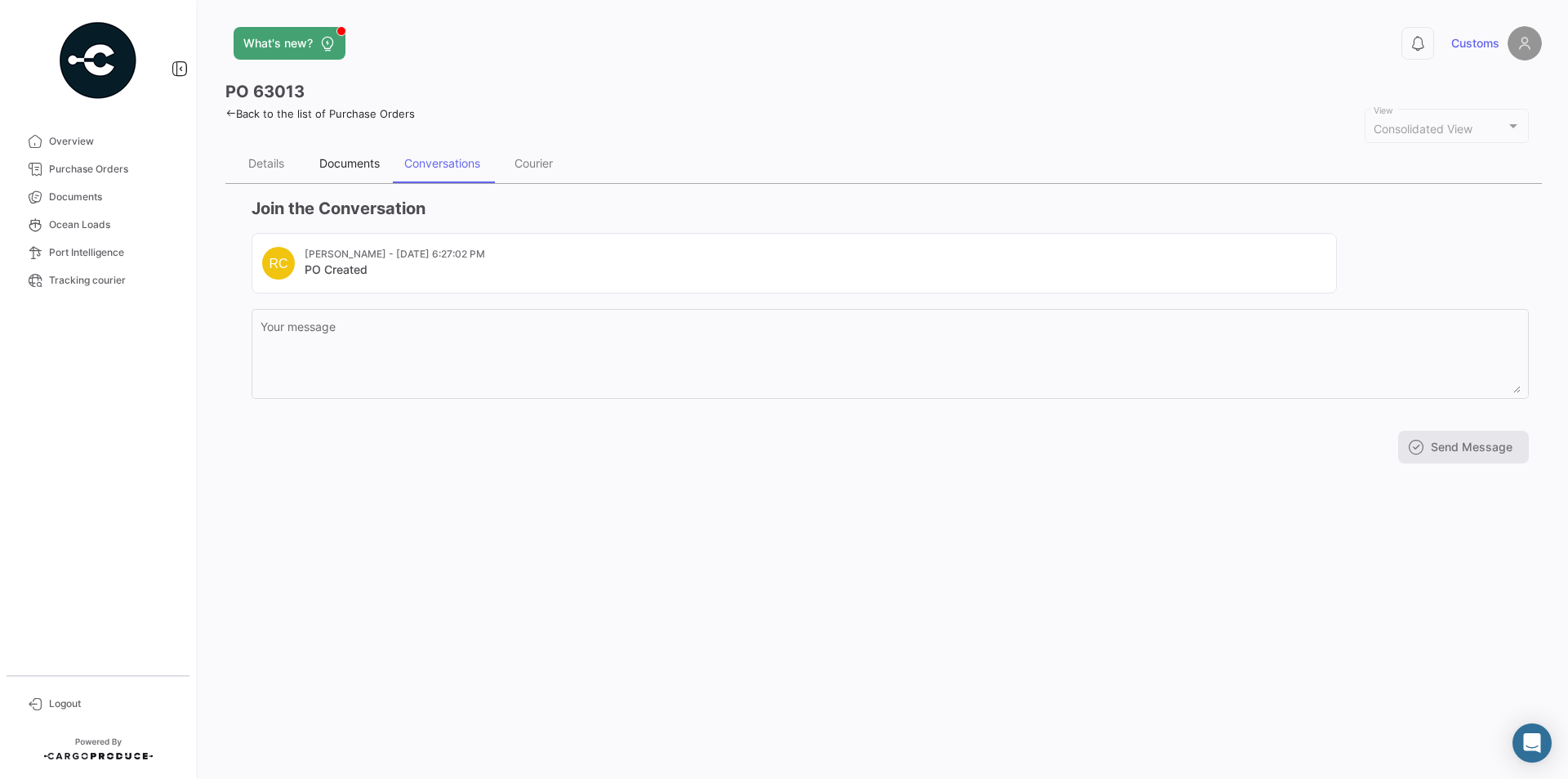
click at [365, 168] on div "Documents" at bounding box center [350, 163] width 60 height 14
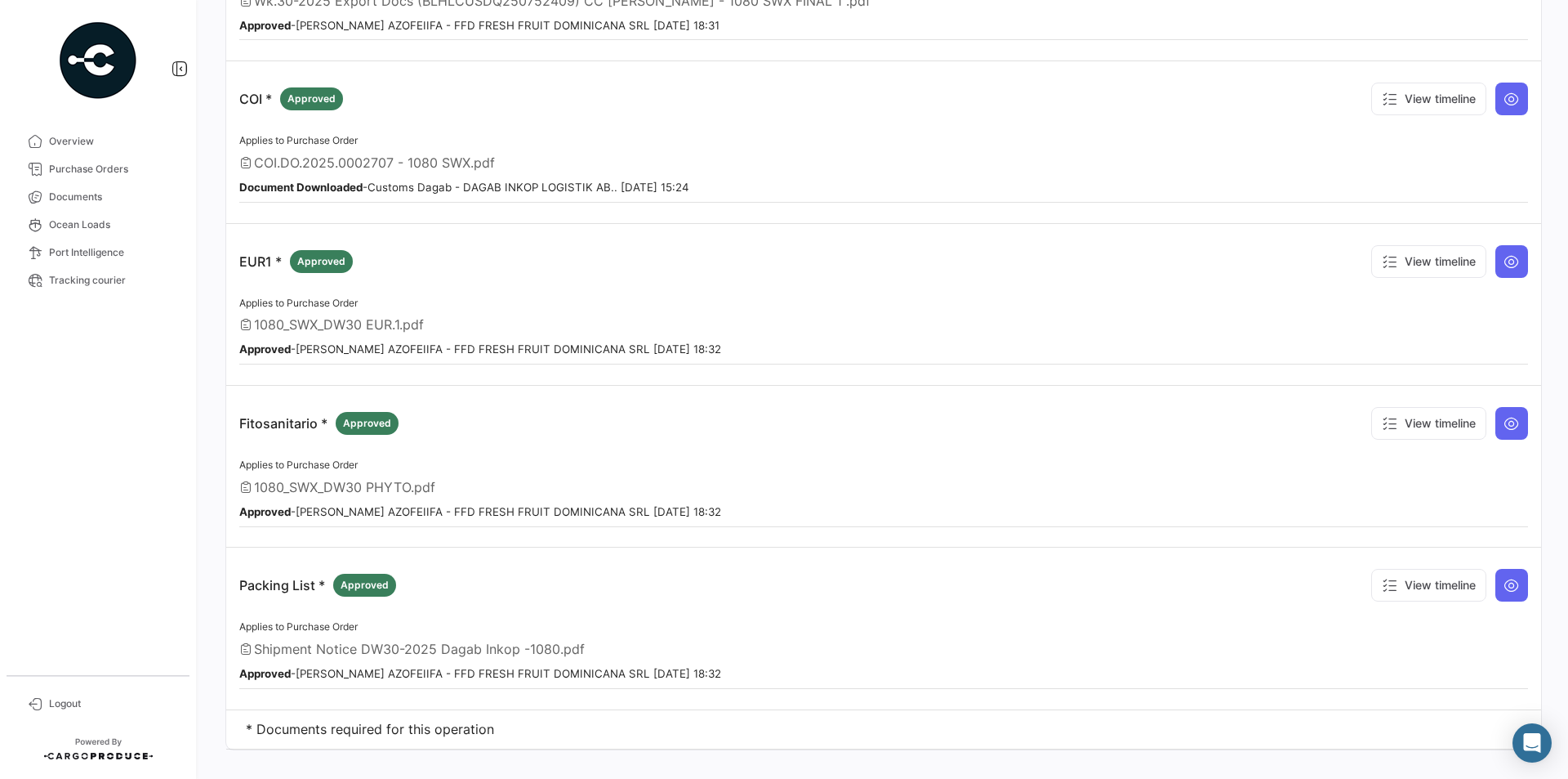
scroll to position [322, 0]
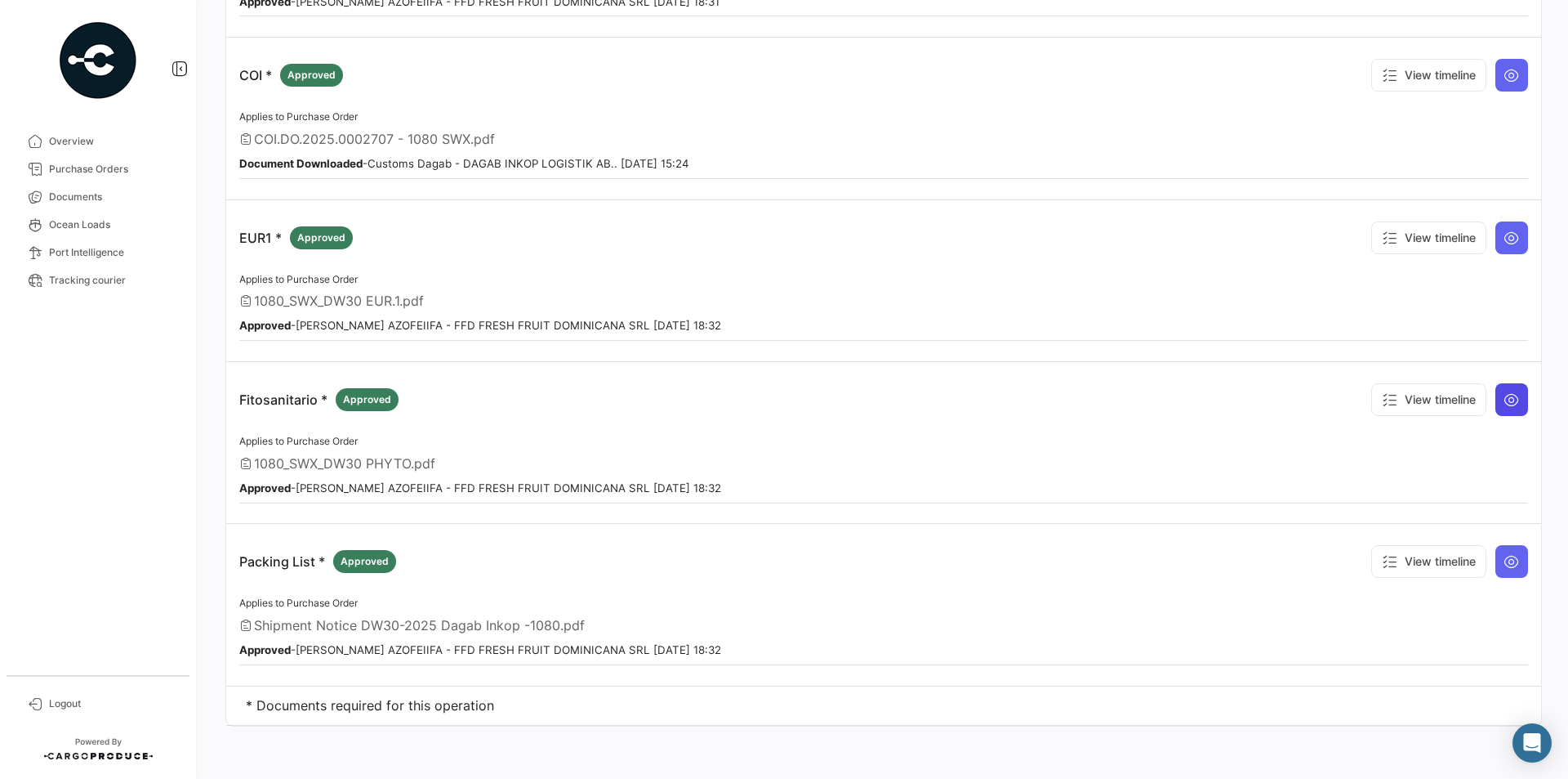
click at [1504, 401] on icon at bounding box center [1512, 400] width 17 height 17
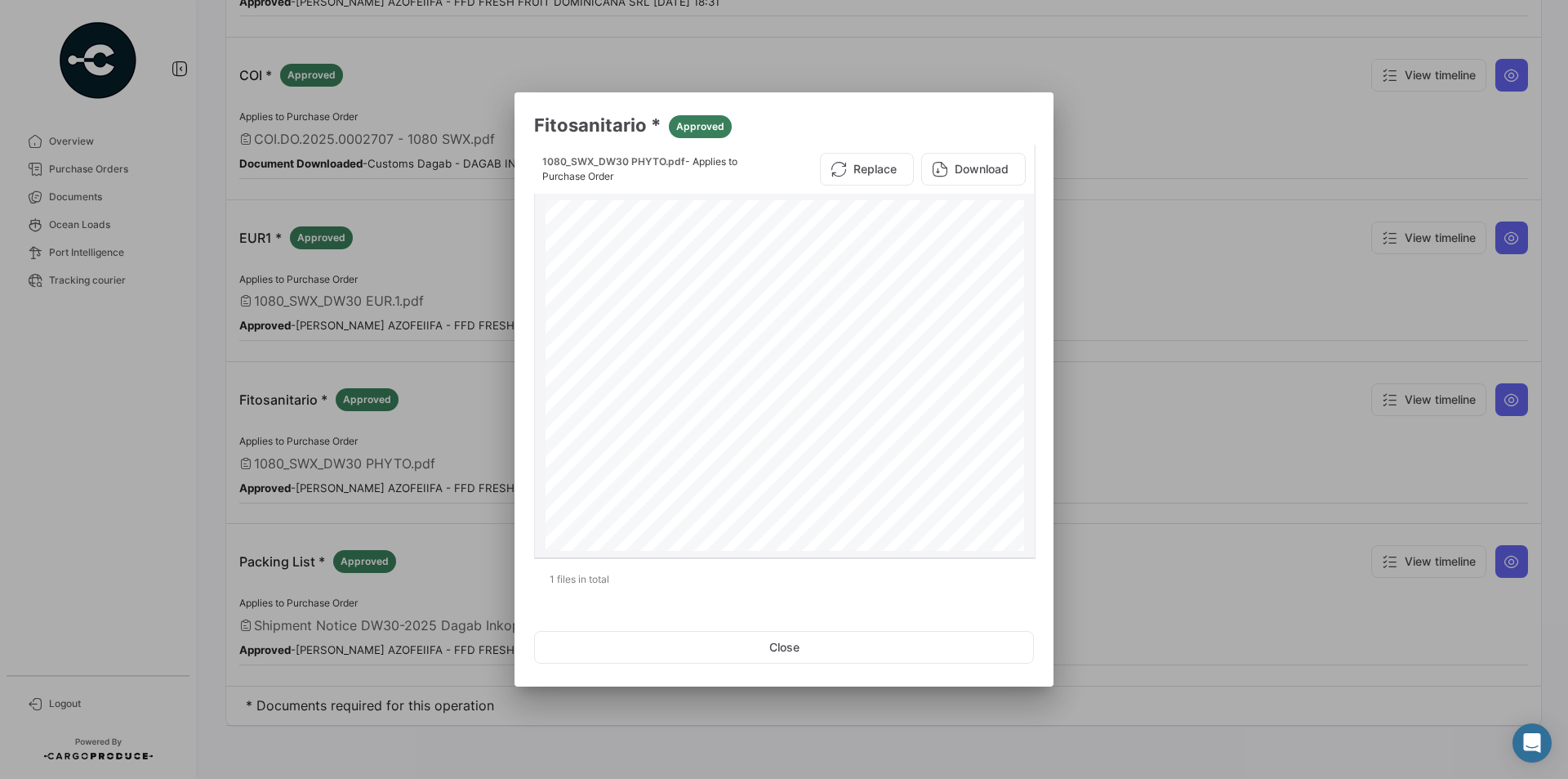
scroll to position [0, 0]
drag, startPoint x: 562, startPoint y: 443, endPoint x: 630, endPoint y: 445, distance: 68.0
click at [630, 445] on span "HLBU 607291-2" at bounding box center [784, 446] width 479 height 13
click at [595, 444] on span "HLBU 607291-2" at bounding box center [784, 446] width 479 height 13
click at [771, 643] on button "Close" at bounding box center [784, 647] width 500 height 33
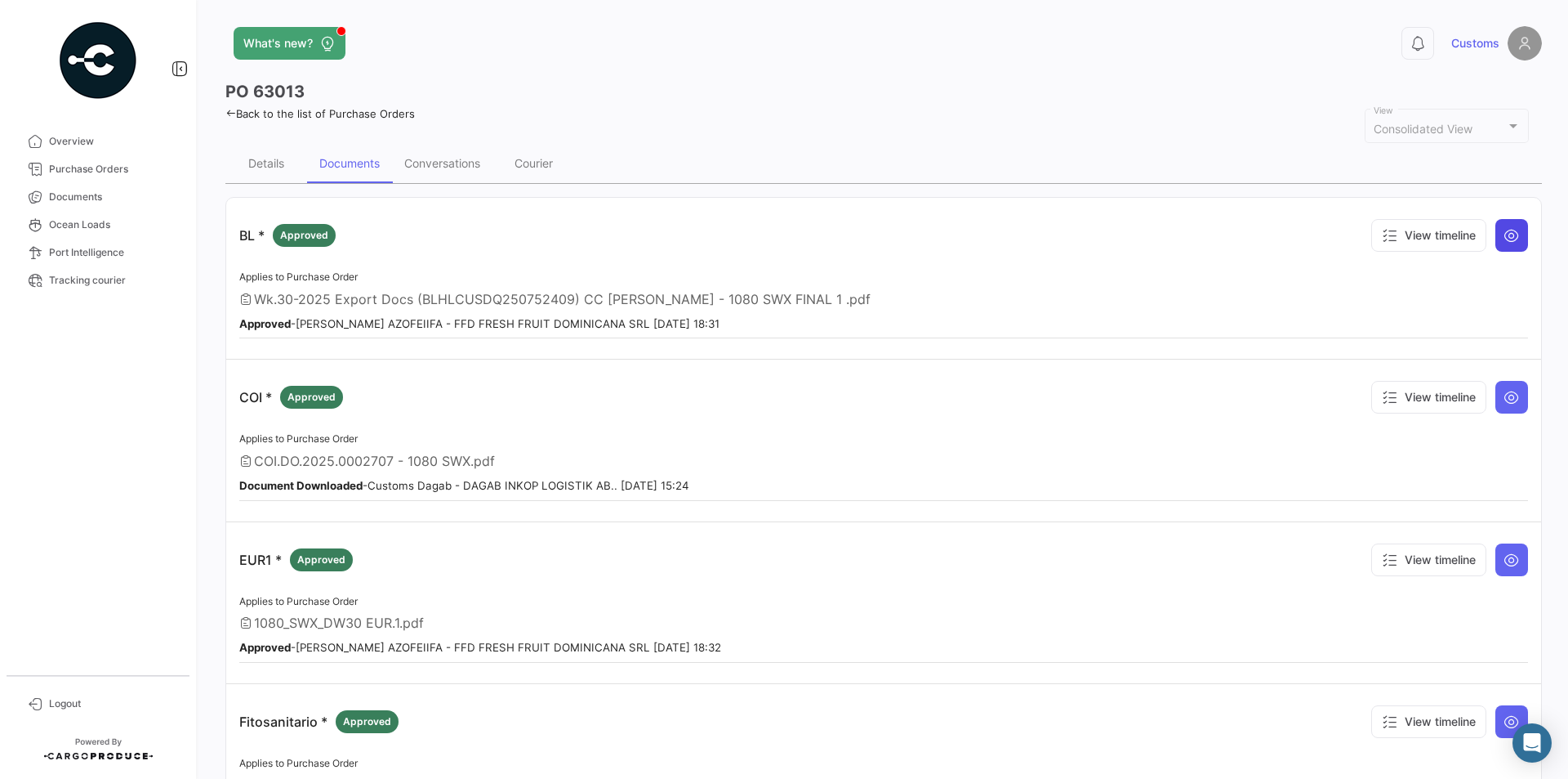
click at [1505, 238] on icon at bounding box center [1512, 236] width 17 height 17
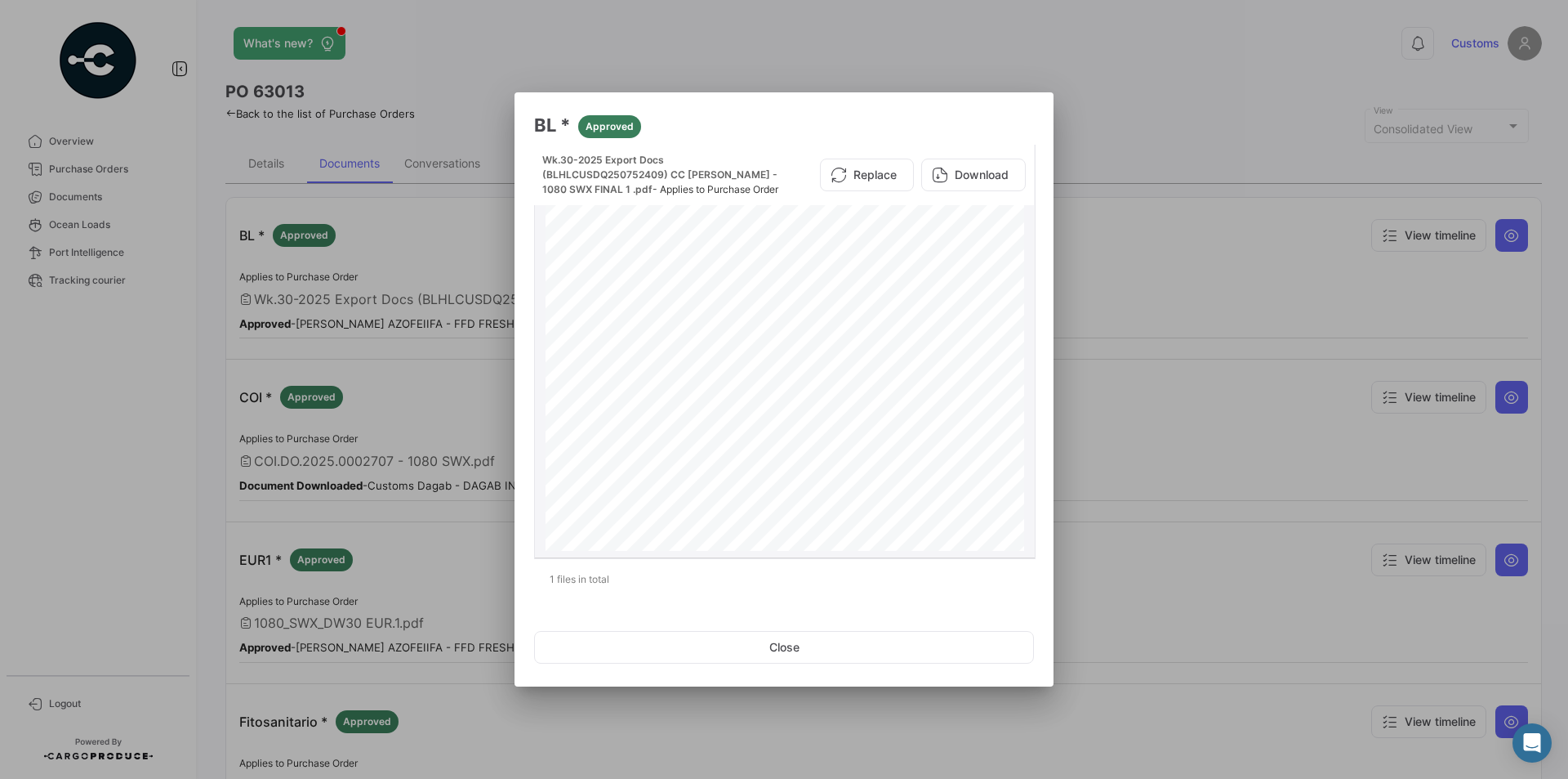
drag, startPoint x: 592, startPoint y: 235, endPoint x: 691, endPoint y: 237, distance: 99.0
click at [691, 237] on div "MTD17312 (FE; ; ; ; ) Plain Carrier: Hapag-[PERSON_NAME] Aktiengesellschaft, Ha…" at bounding box center [784, 510] width 478 height 619
drag, startPoint x: 643, startPoint y: 235, endPoint x: 699, endPoint y: 235, distance: 56.0
click at [699, 235] on span "Carrier’s Reference:" at bounding box center [705, 251] width 258 height 37
drag, startPoint x: 671, startPoint y: 259, endPoint x: 687, endPoint y: 295, distance: 39.4
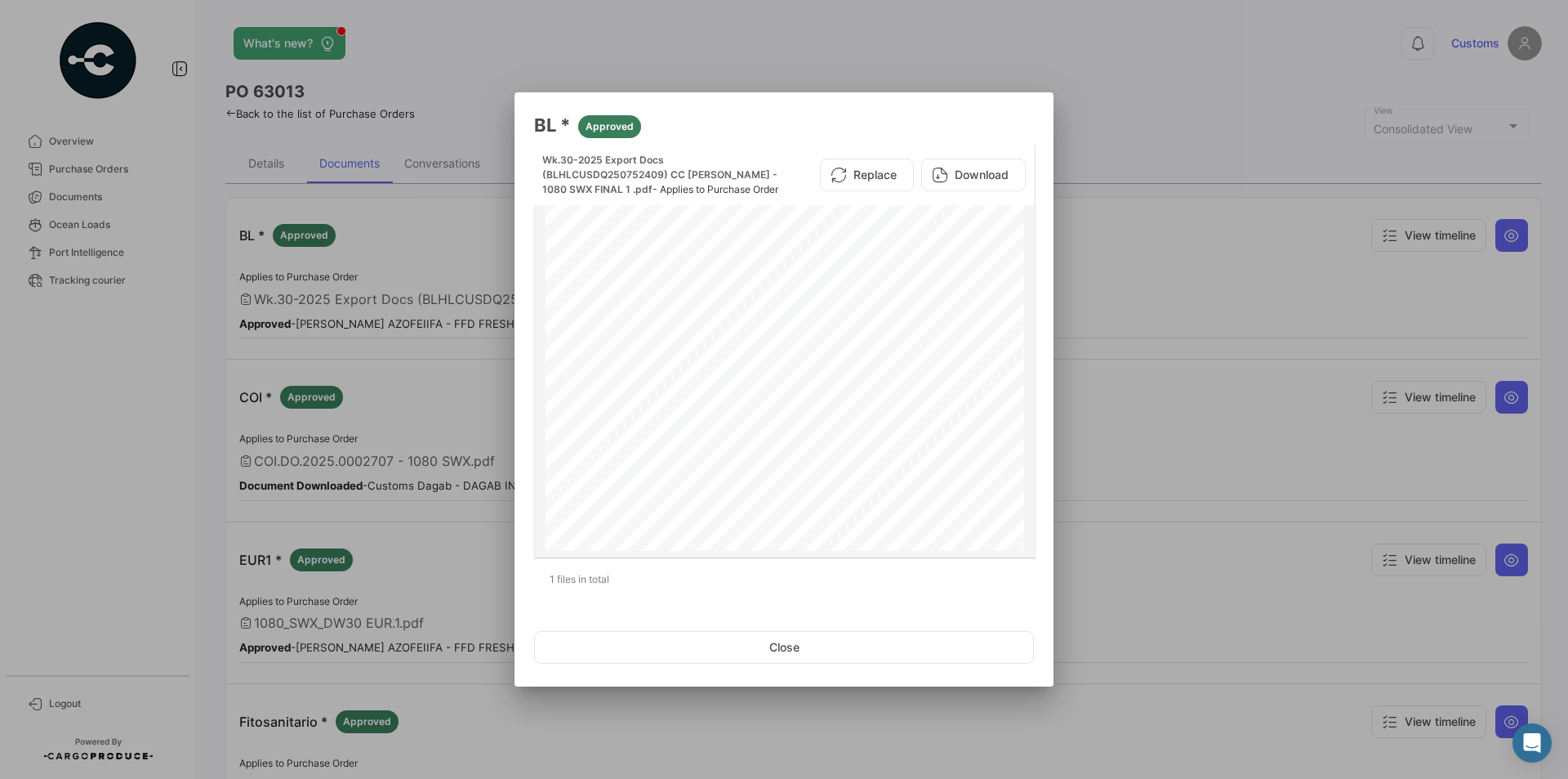
click at [687, 295] on div "MTD17312 (FE; ; ; ; ) Plain Carrier: Hapag-[PERSON_NAME] Aktiengesellschaft, Ha…" at bounding box center [784, 510] width 478 height 619
click at [683, 353] on div "MTD17312 (FE; ; ; ; ) Plain Carrier: Hapag-[PERSON_NAME] Aktiengesellschaft, Ha…" at bounding box center [784, 510] width 478 height 619
click at [748, 648] on button "Close" at bounding box center [784, 647] width 500 height 33
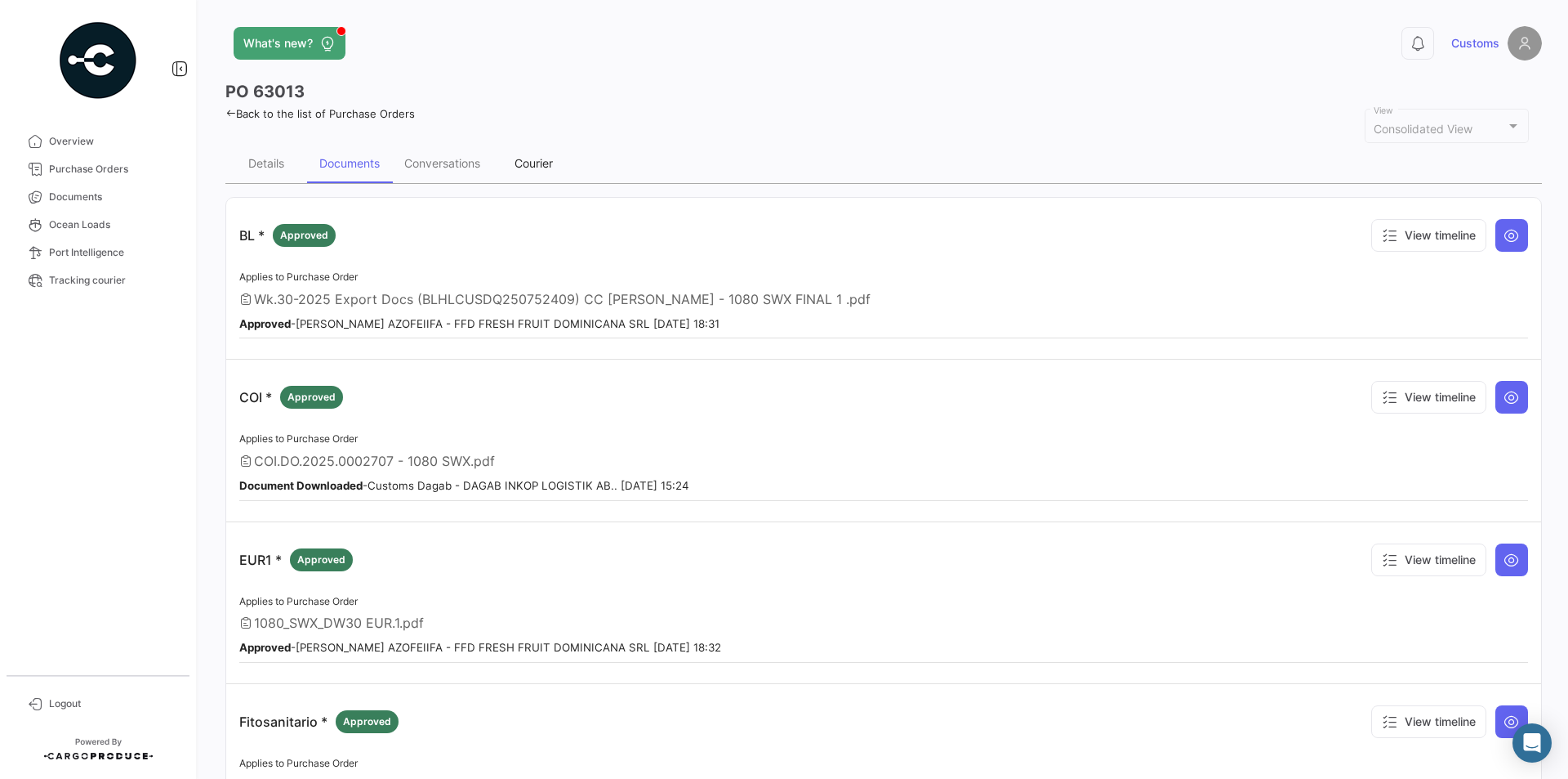
click at [521, 163] on div "Courier" at bounding box center [534, 163] width 38 height 14
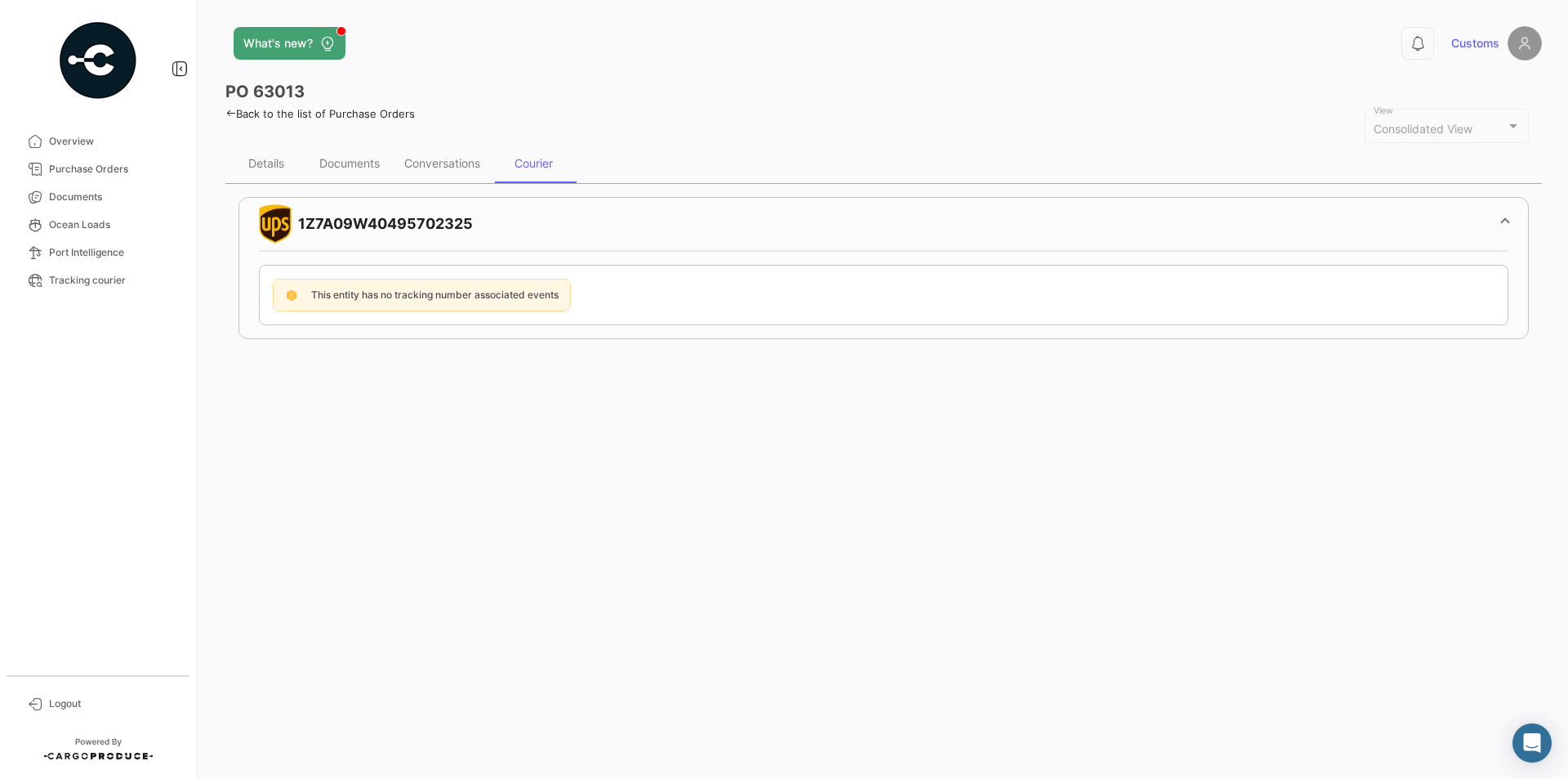
drag, startPoint x: 329, startPoint y: 295, endPoint x: 516, endPoint y: 298, distance: 187.0
click at [516, 298] on span "This entity has no tracking number associated events" at bounding box center [435, 295] width 248 height 13
click at [463, 298] on span "This entity has no tracking number associated events" at bounding box center [435, 295] width 248 height 13
click at [345, 161] on div "Documents" at bounding box center [350, 163] width 60 height 14
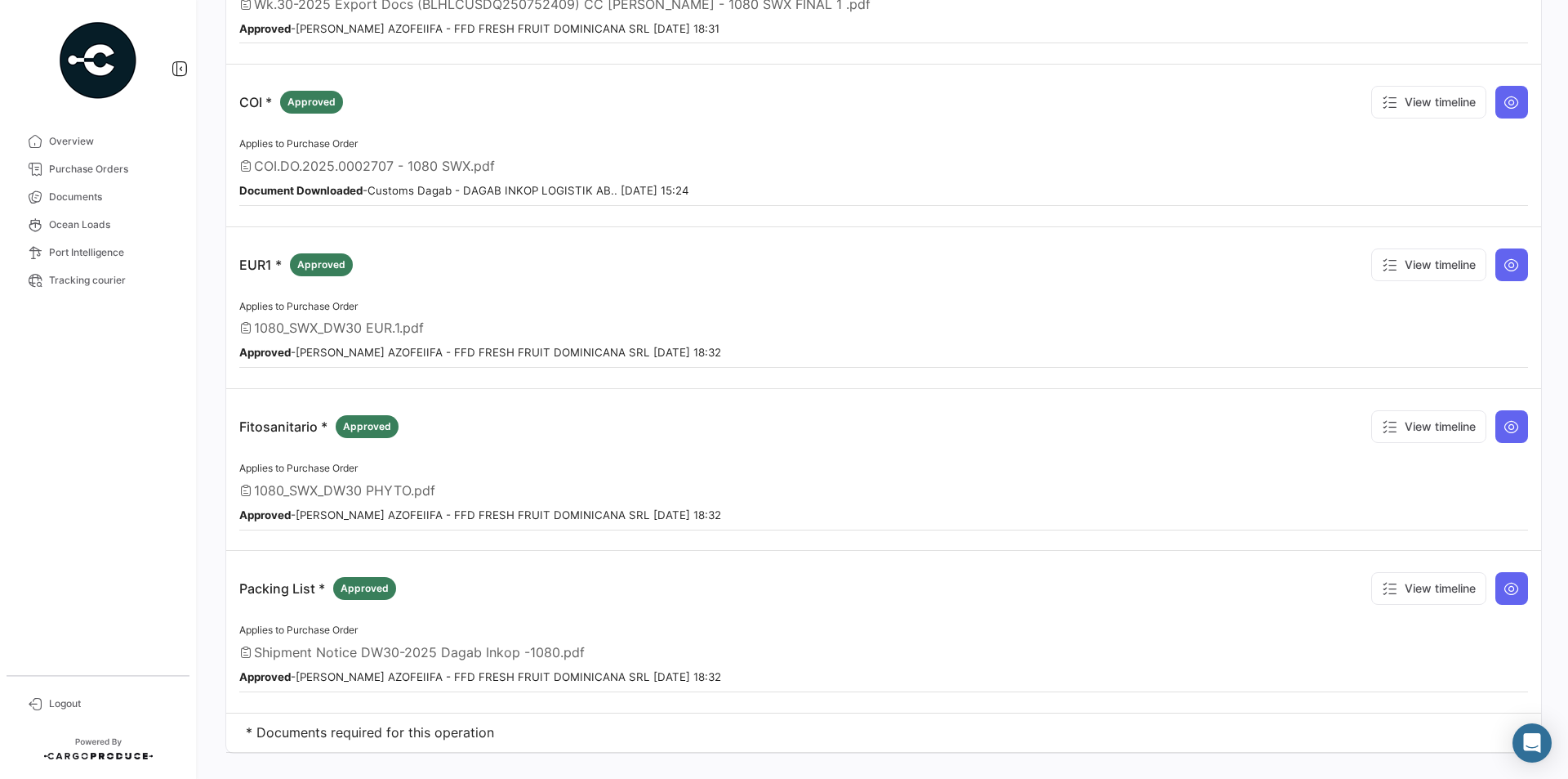
scroll to position [322, 0]
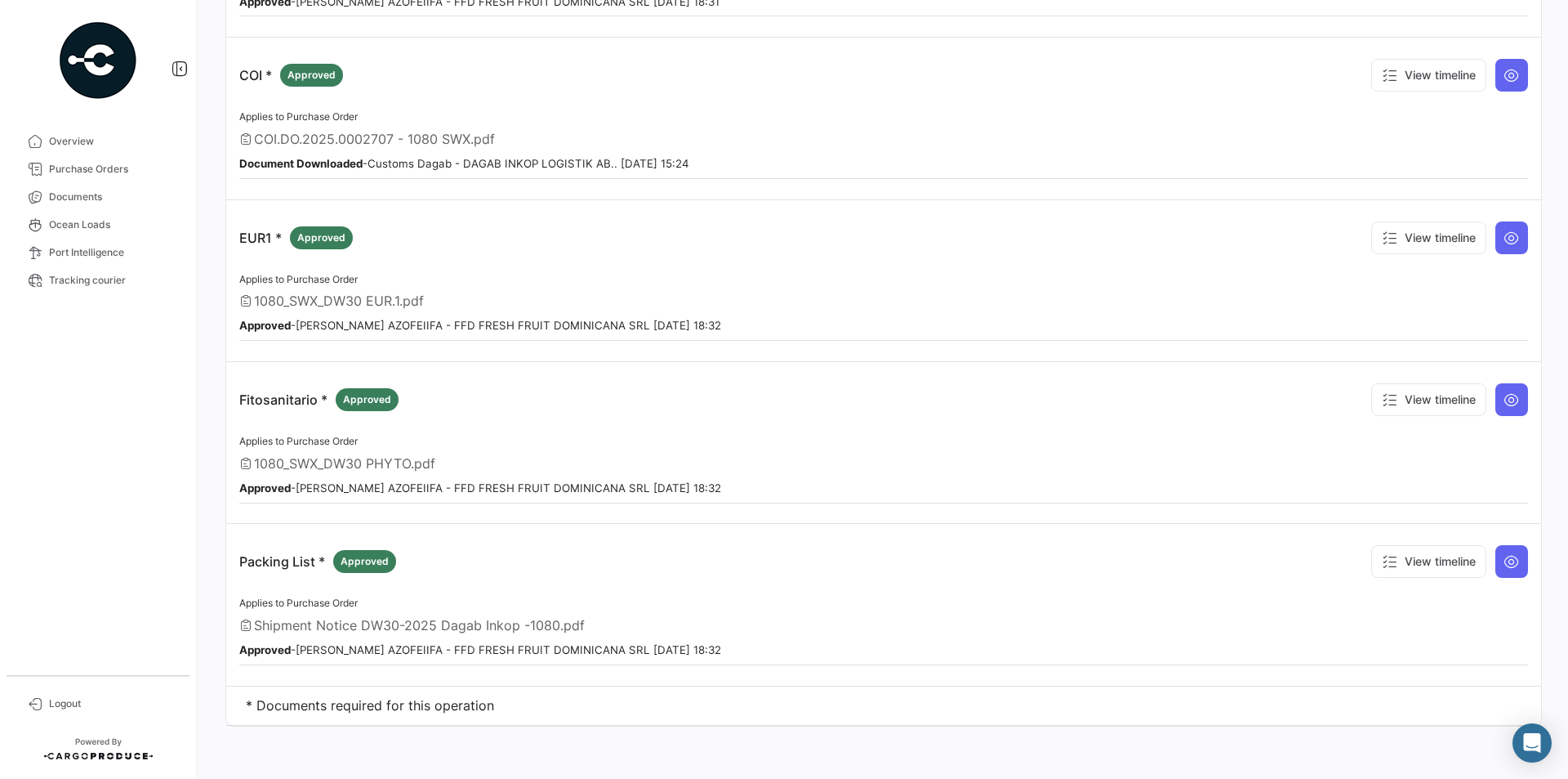
drag, startPoint x: 249, startPoint y: 398, endPoint x: 309, endPoint y: 407, distance: 60.7
click at [309, 407] on p "Fitosanitario * Approved" at bounding box center [319, 399] width 159 height 23
click at [290, 403] on p "Fitosanitario * Approved" at bounding box center [319, 399] width 159 height 23
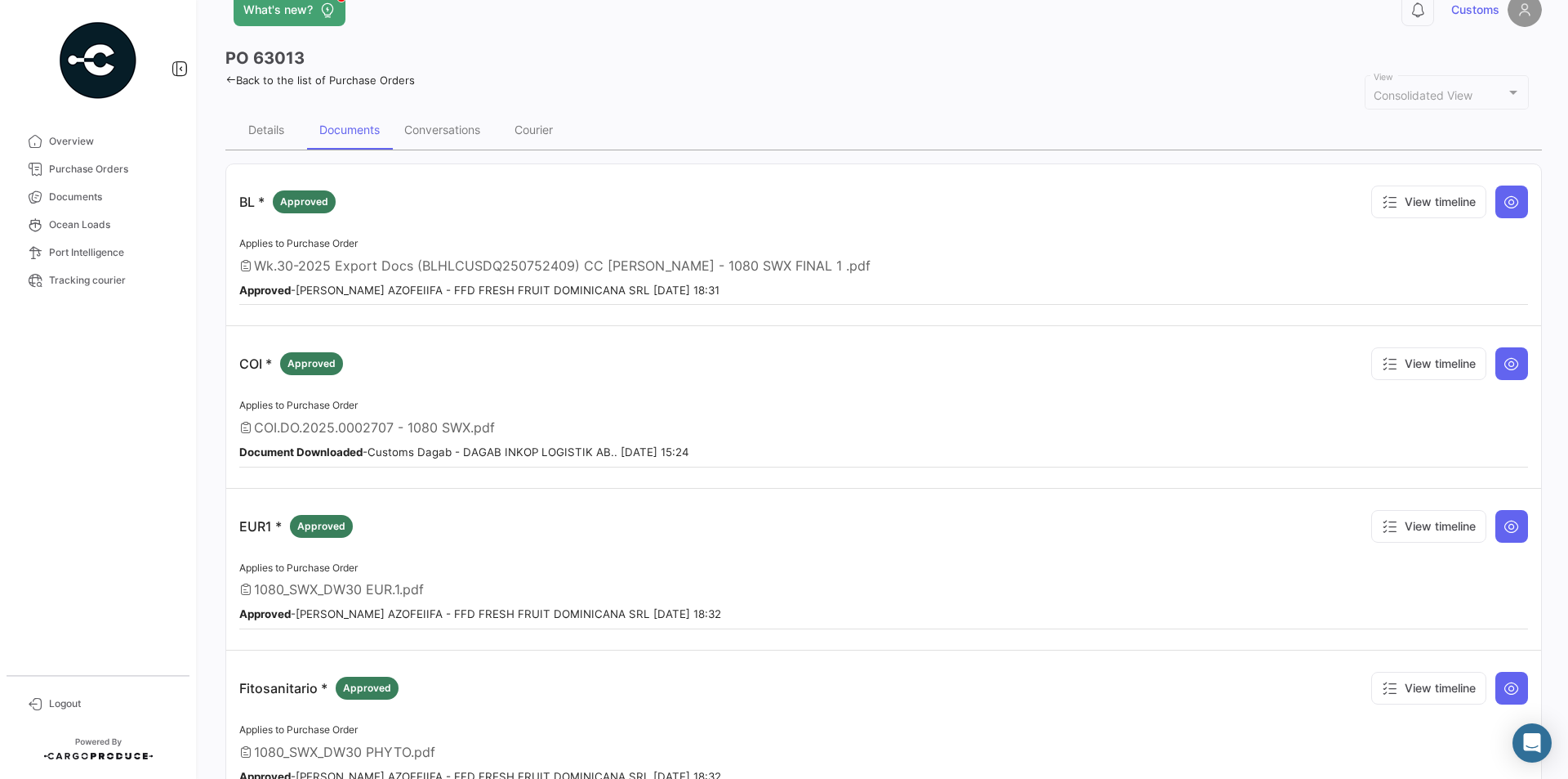
scroll to position [0, 0]
